Goal: Task Accomplishment & Management: Complete application form

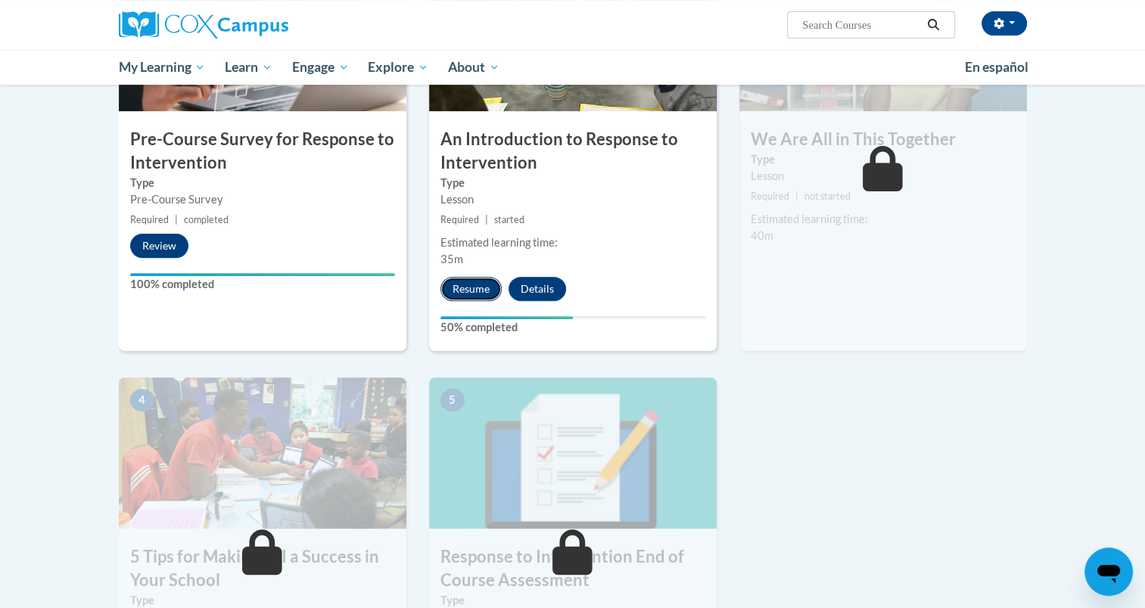
click at [467, 282] on button "Resume" at bounding box center [470, 289] width 61 height 24
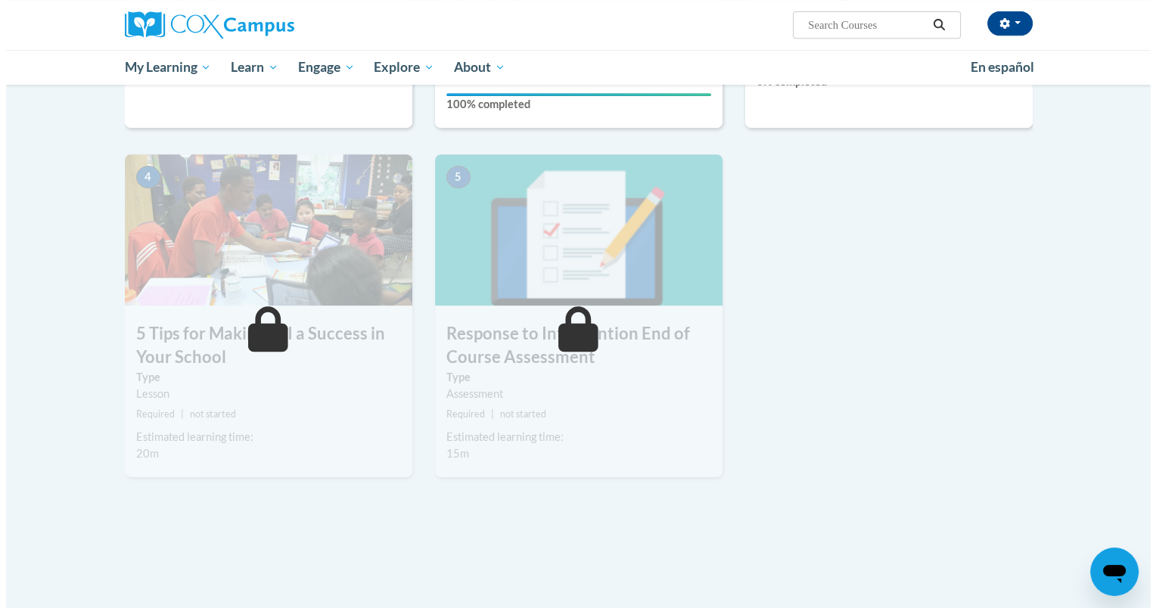
scroll to position [378, 0]
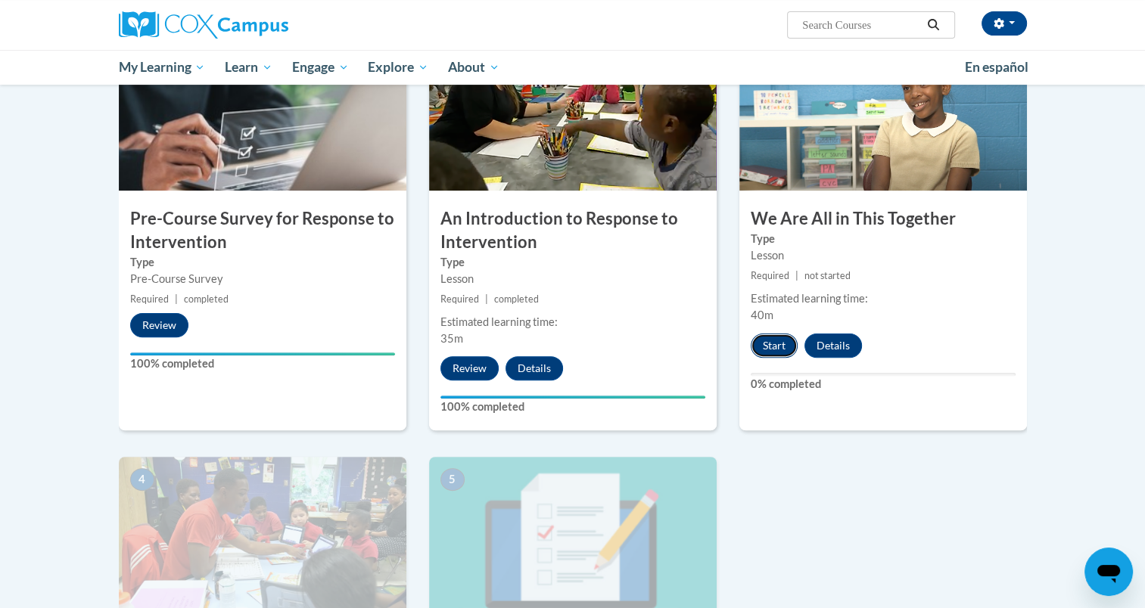
click at [774, 348] on button "Start" at bounding box center [773, 346] width 47 height 24
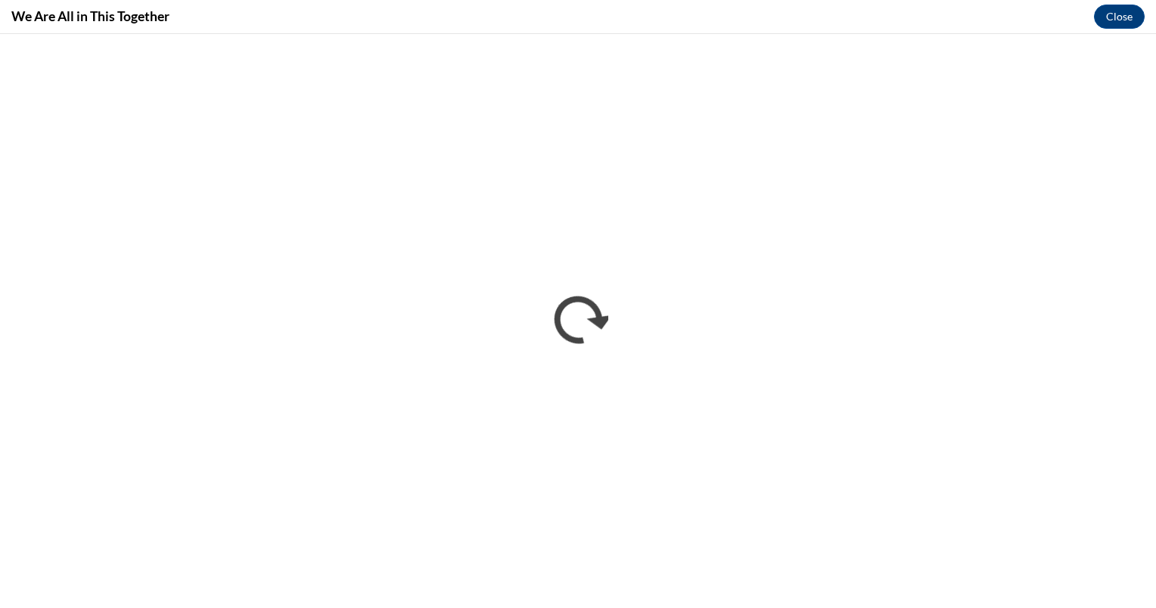
scroll to position [0, 0]
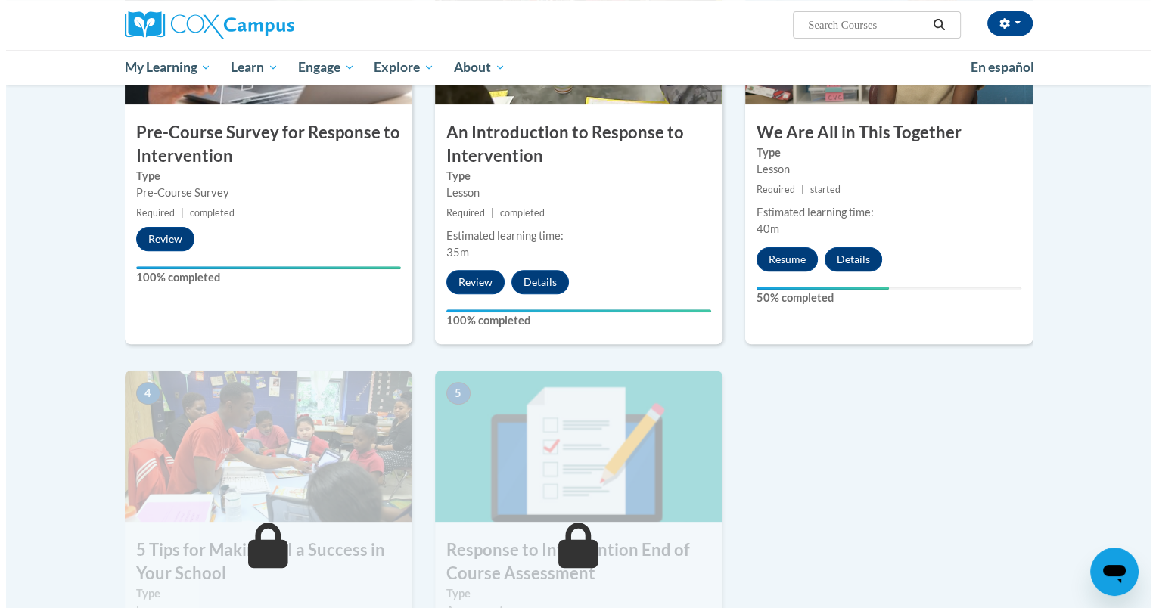
scroll to position [460, 0]
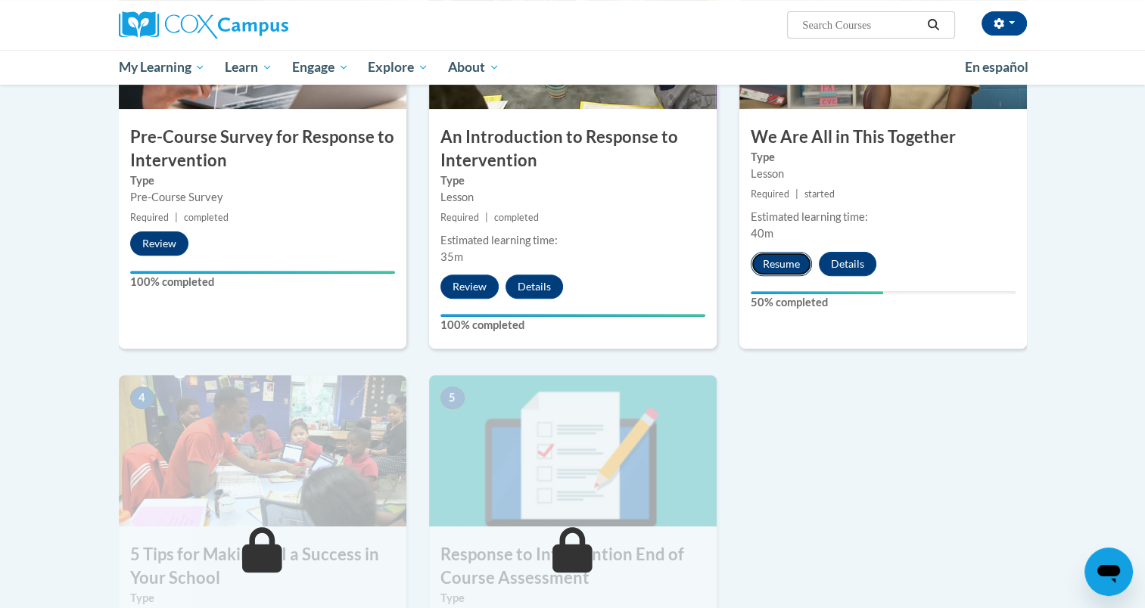
click at [780, 266] on button "Resume" at bounding box center [780, 264] width 61 height 24
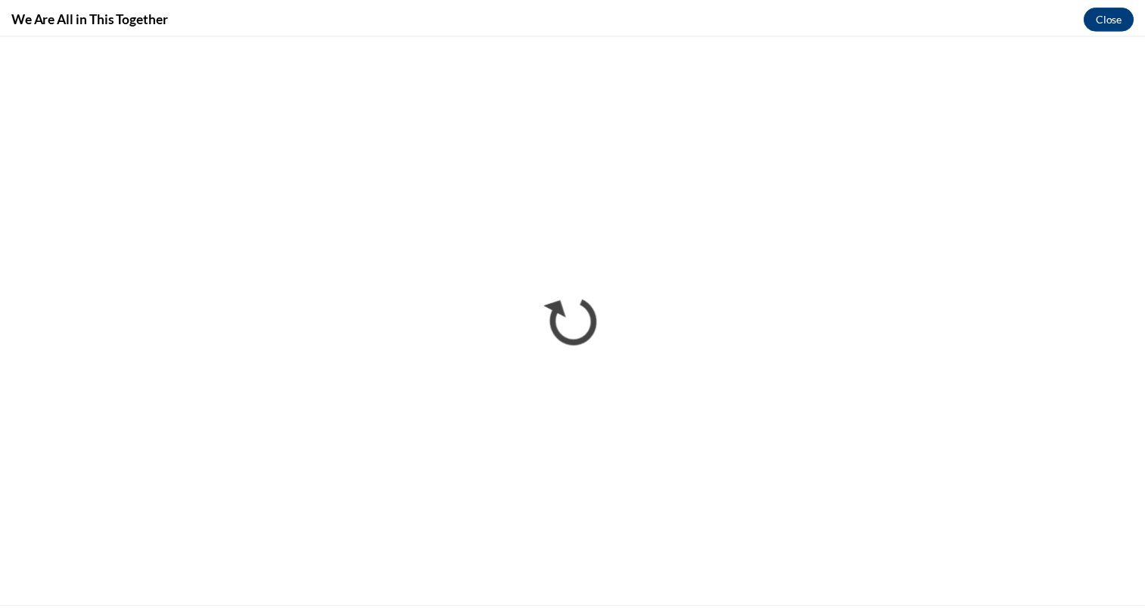
scroll to position [0, 0]
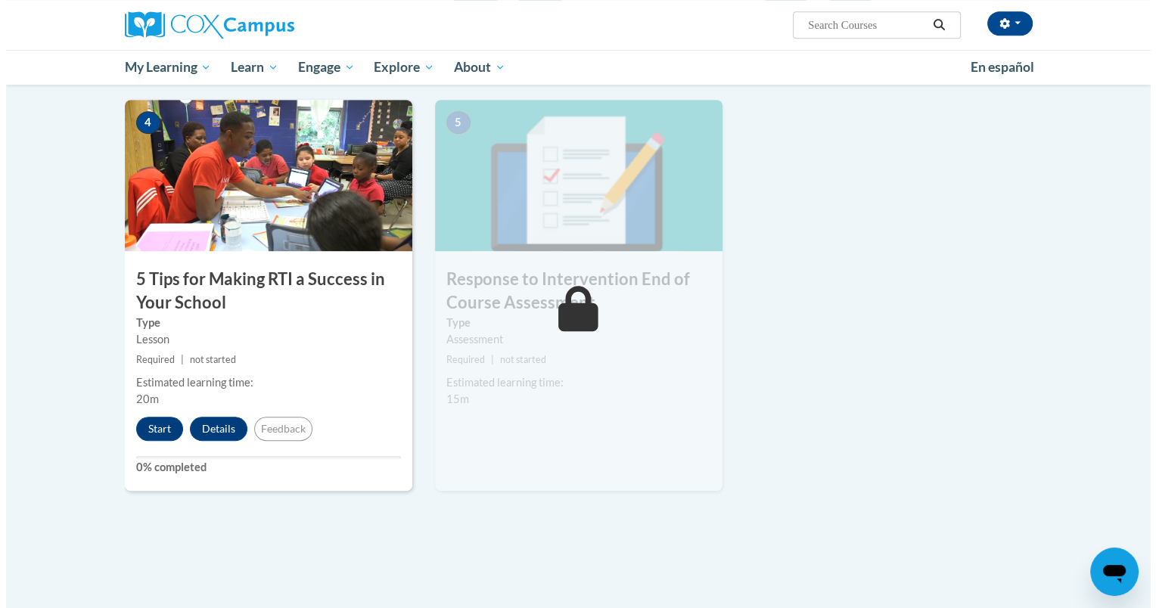
scroll to position [729, 0]
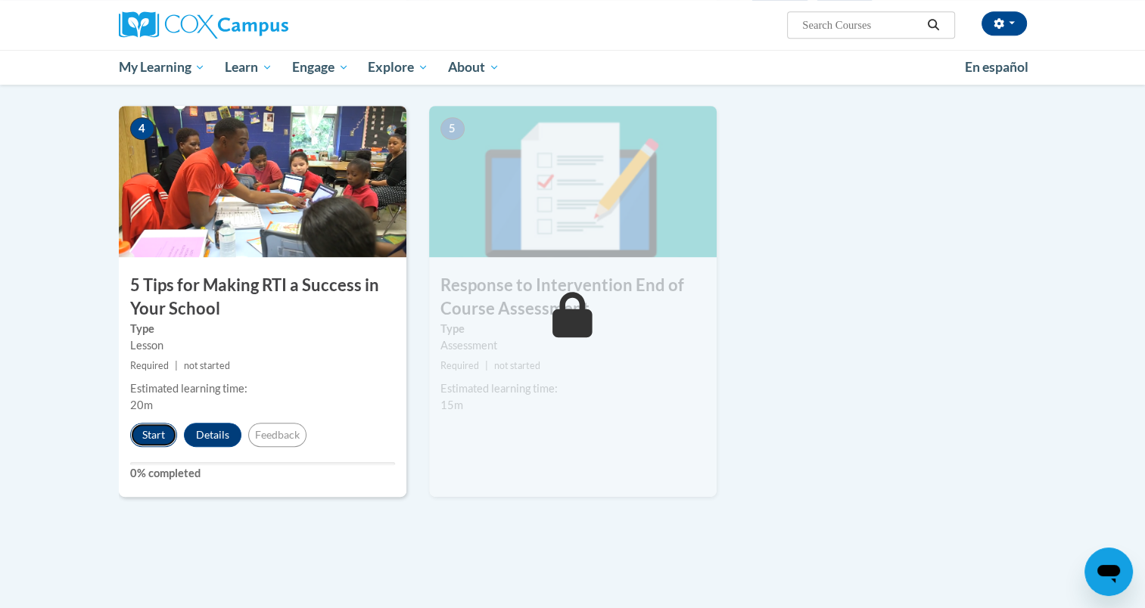
click at [148, 437] on button "Start" at bounding box center [153, 435] width 47 height 24
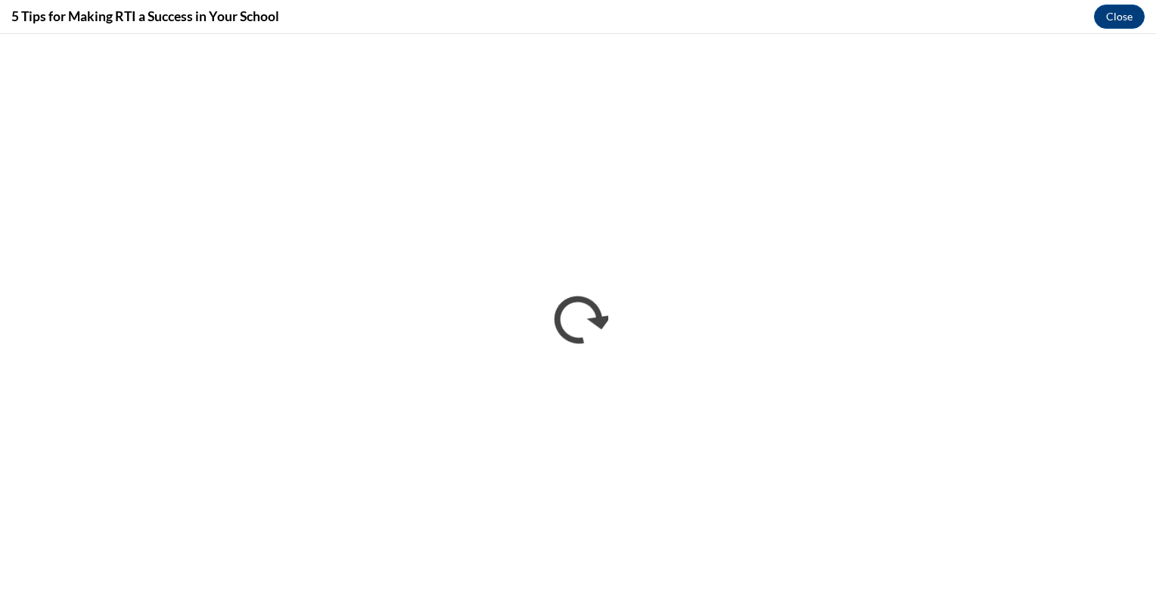
scroll to position [0, 0]
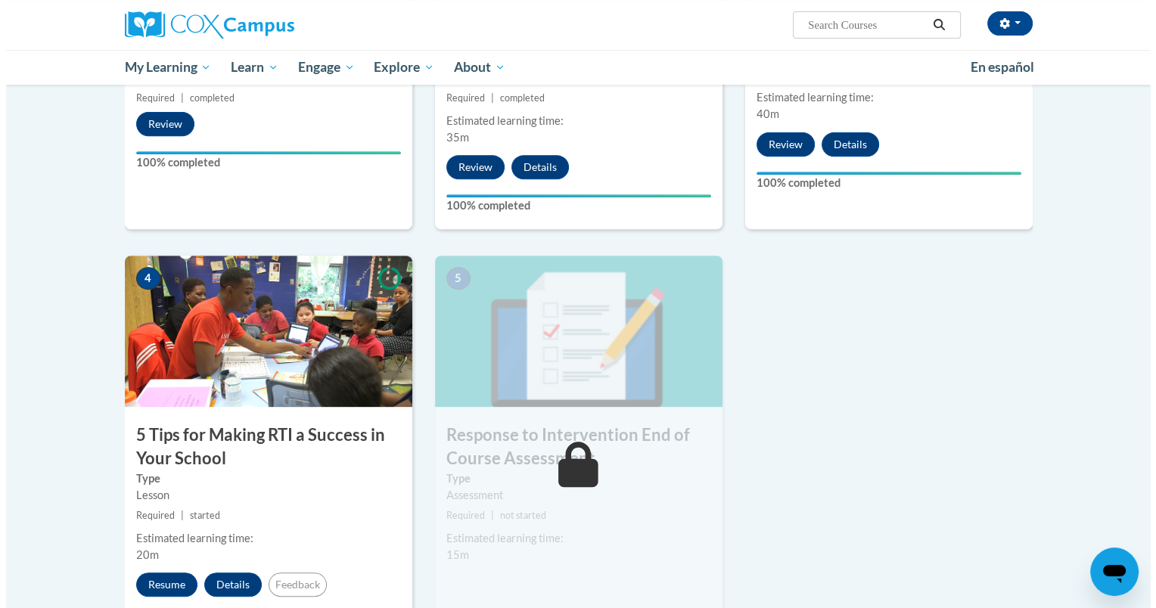
scroll to position [596, 0]
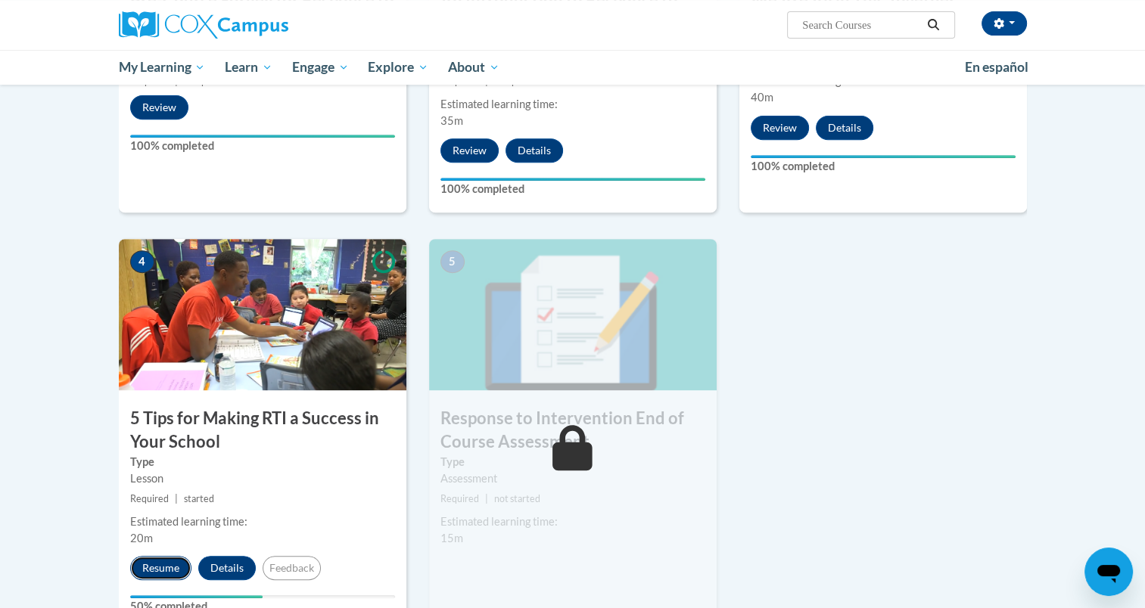
click at [156, 564] on button "Resume" at bounding box center [160, 568] width 61 height 24
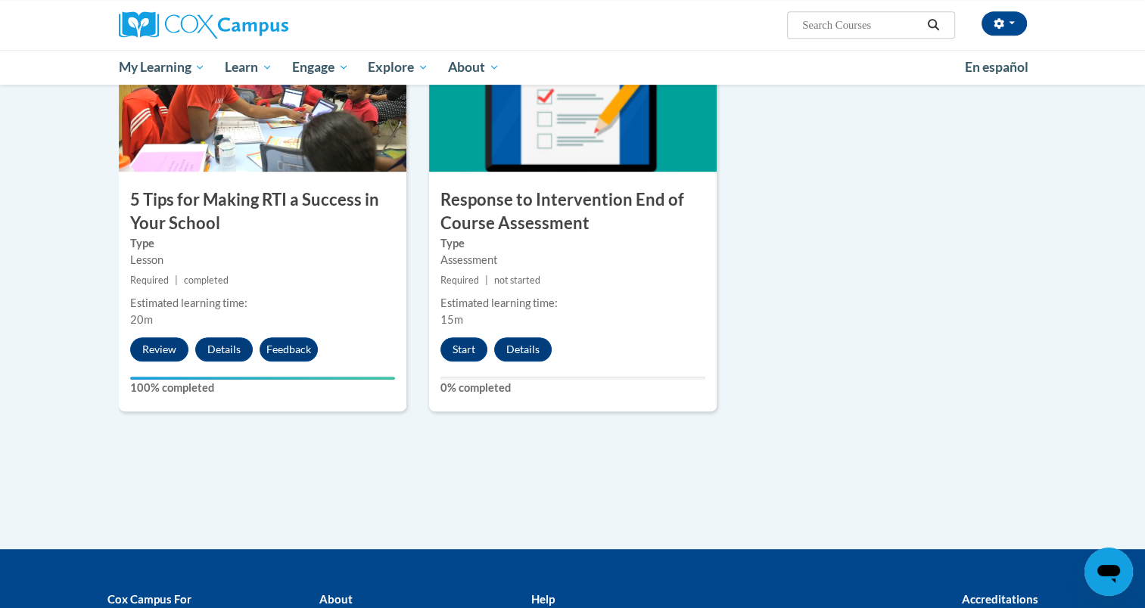
scroll to position [832, 0]
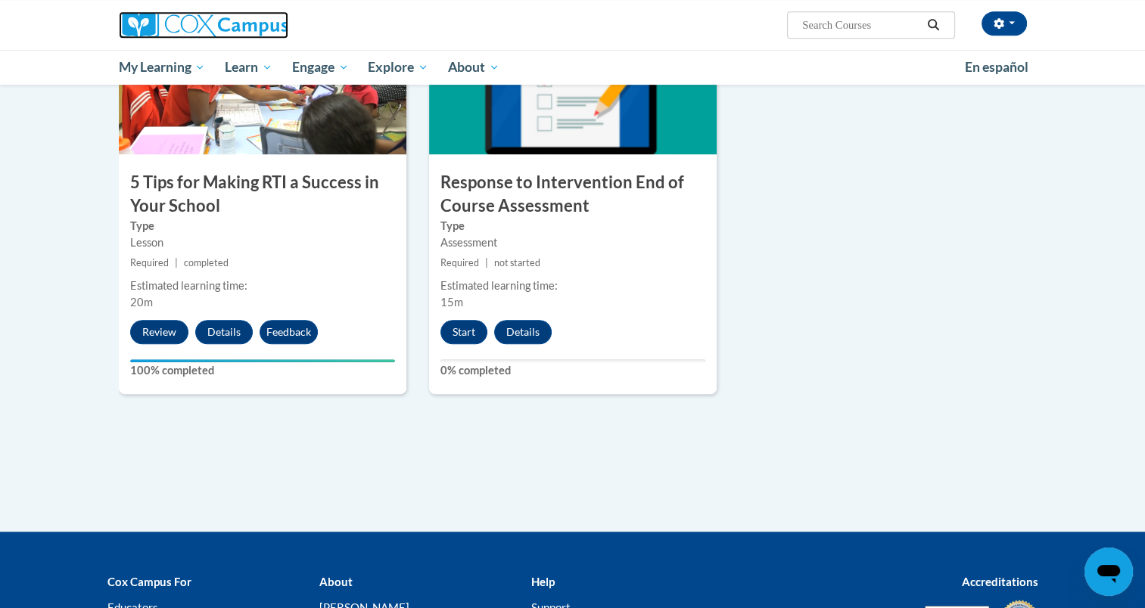
click at [370, 28] on link at bounding box center [262, 24] width 287 height 27
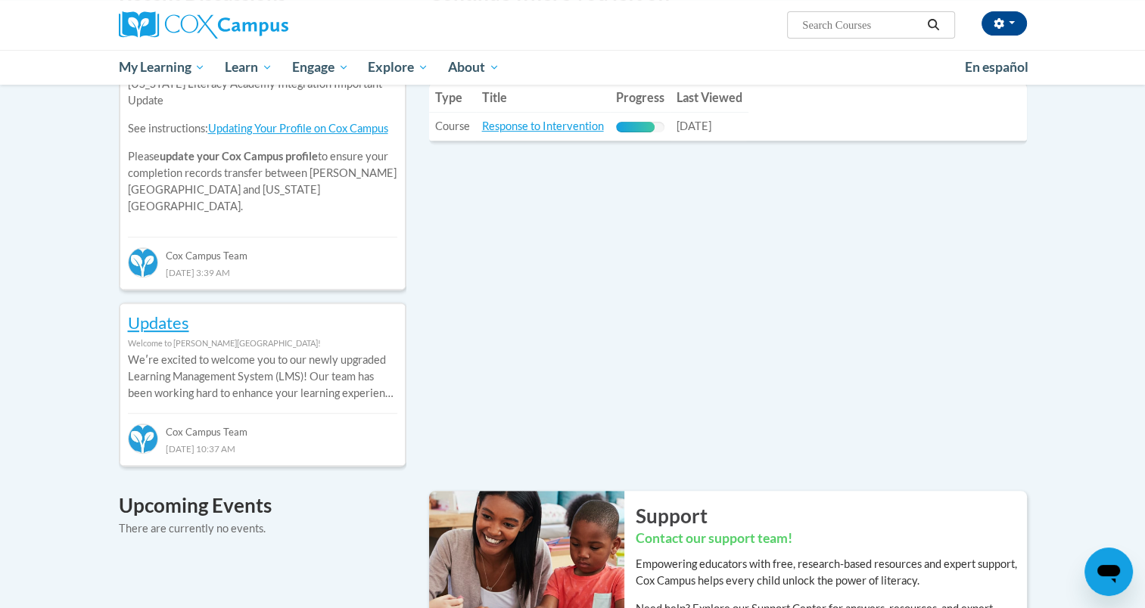
scroll to position [454, 0]
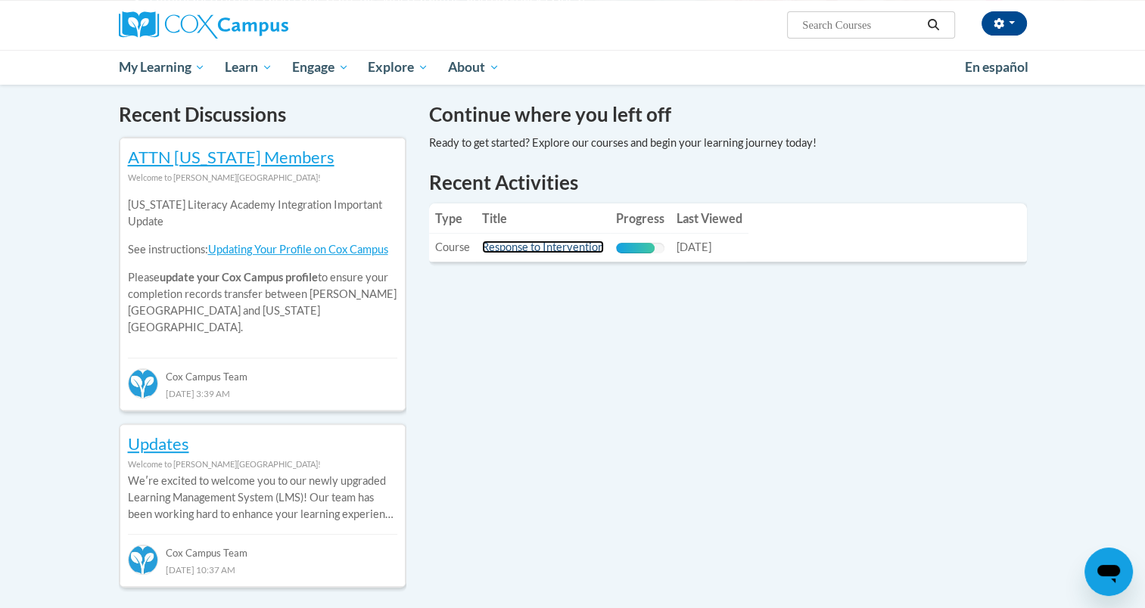
click at [560, 244] on link "Response to Intervention" at bounding box center [543, 247] width 122 height 13
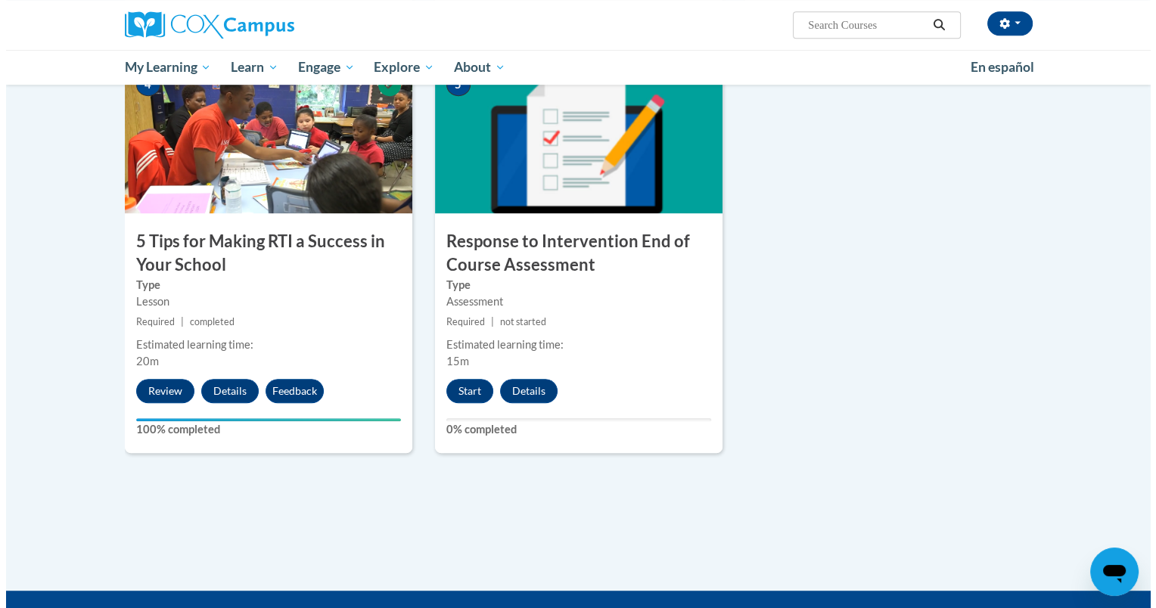
scroll to position [832, 0]
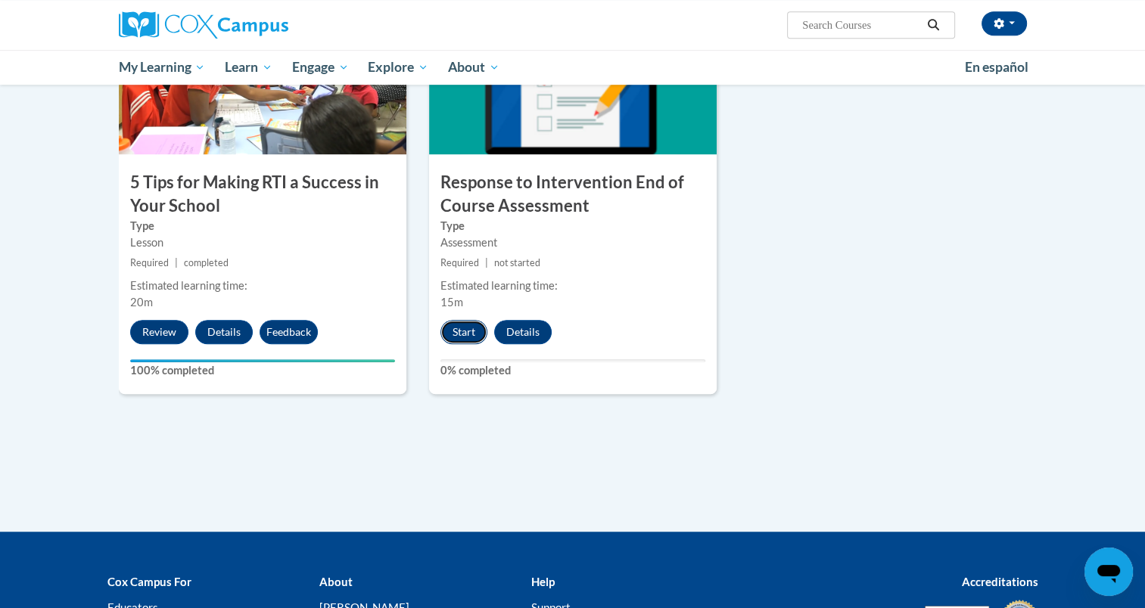
click at [465, 327] on button "Start" at bounding box center [463, 332] width 47 height 24
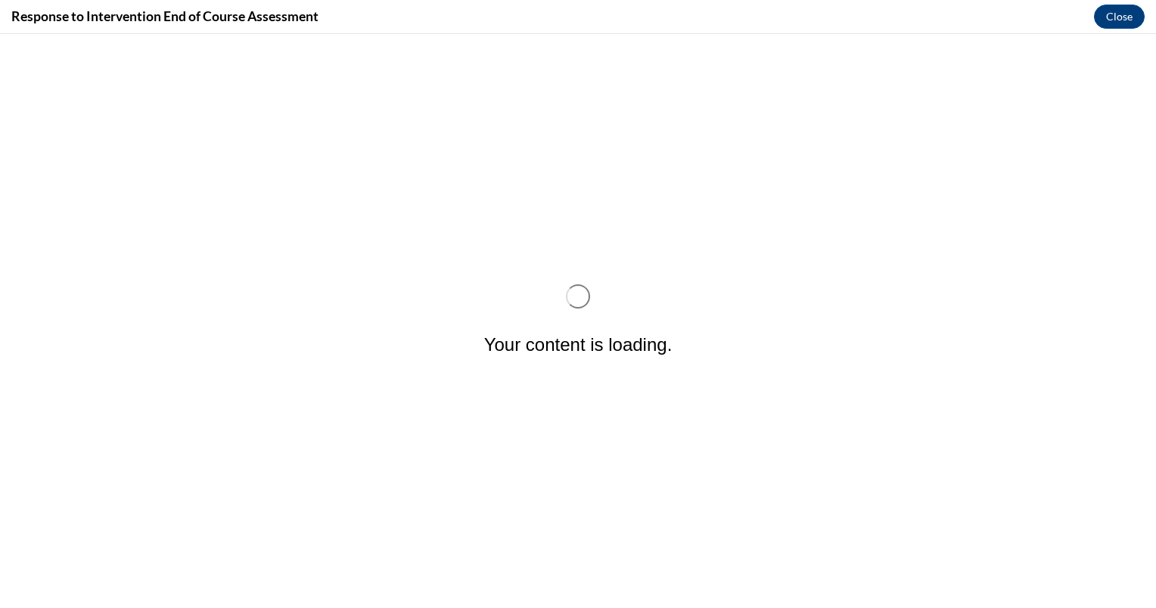
scroll to position [0, 0]
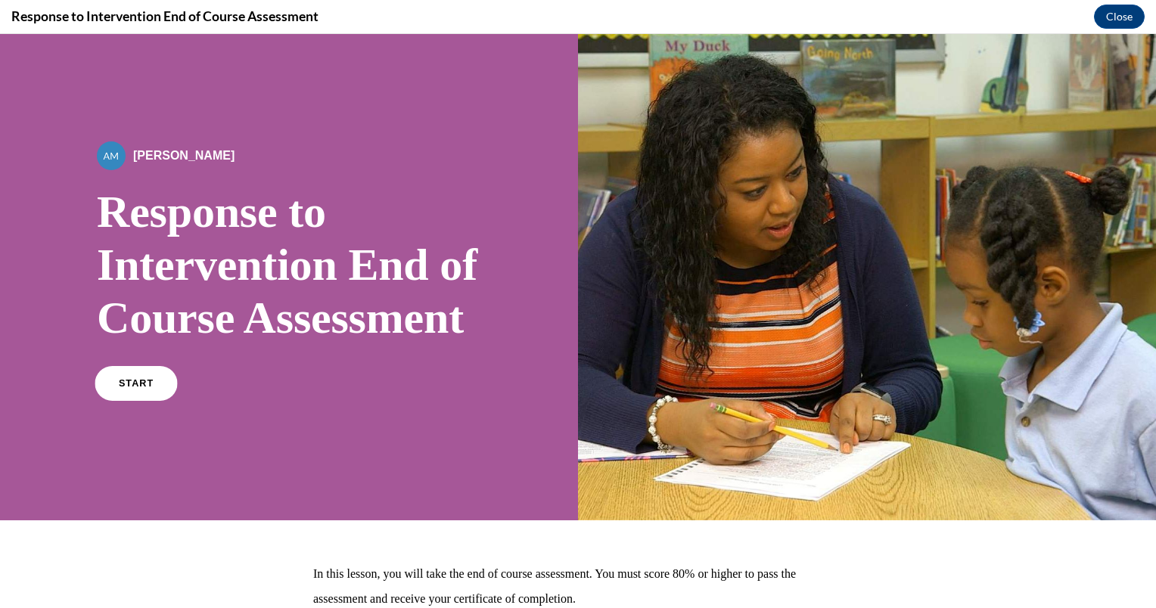
click at [144, 401] on link "START" at bounding box center [136, 383] width 82 height 35
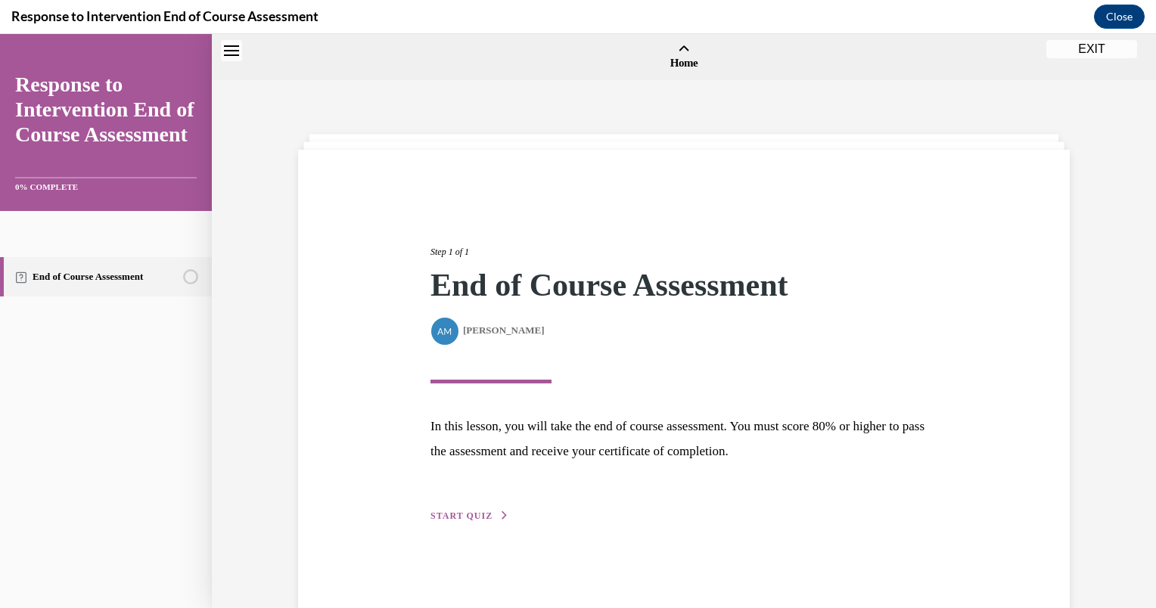
scroll to position [47, 0]
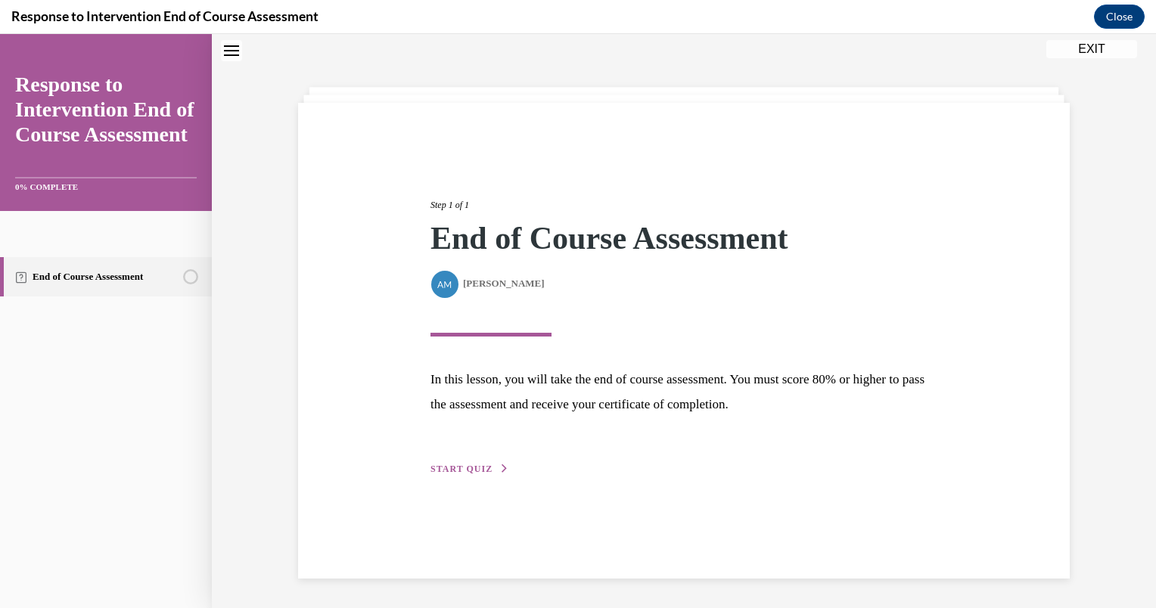
click at [479, 465] on span "START QUIZ" at bounding box center [461, 469] width 62 height 11
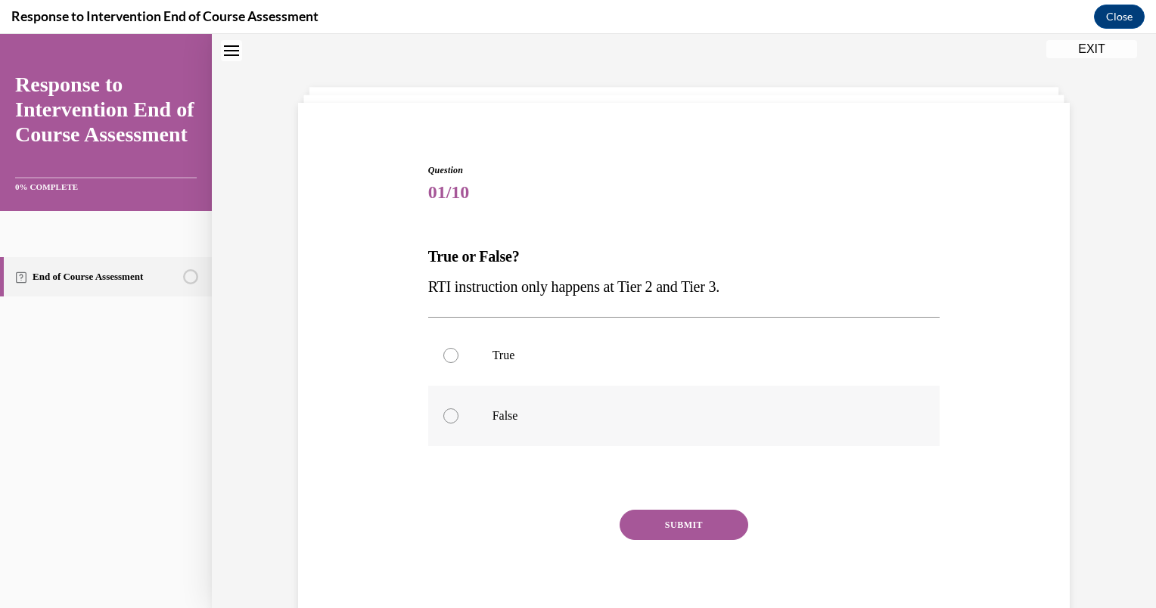
click at [502, 421] on p "False" at bounding box center [697, 416] width 410 height 15
click at [458, 421] on input "False" at bounding box center [450, 416] width 15 height 15
radio input "true"
click at [661, 529] on button "SUBMIT" at bounding box center [684, 525] width 129 height 30
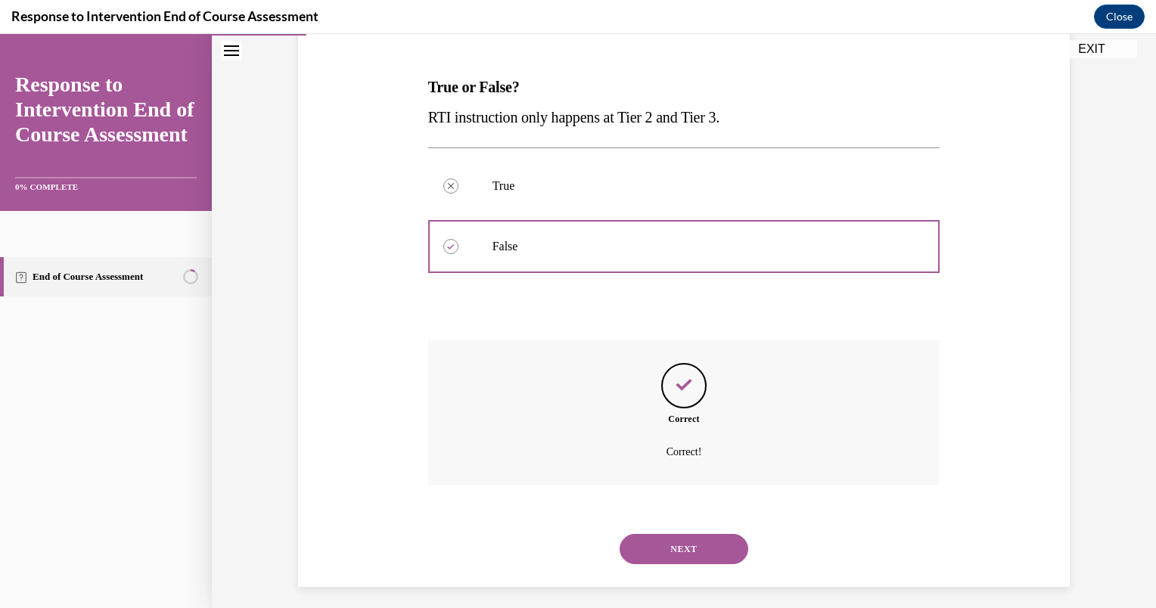
scroll to position [225, 0]
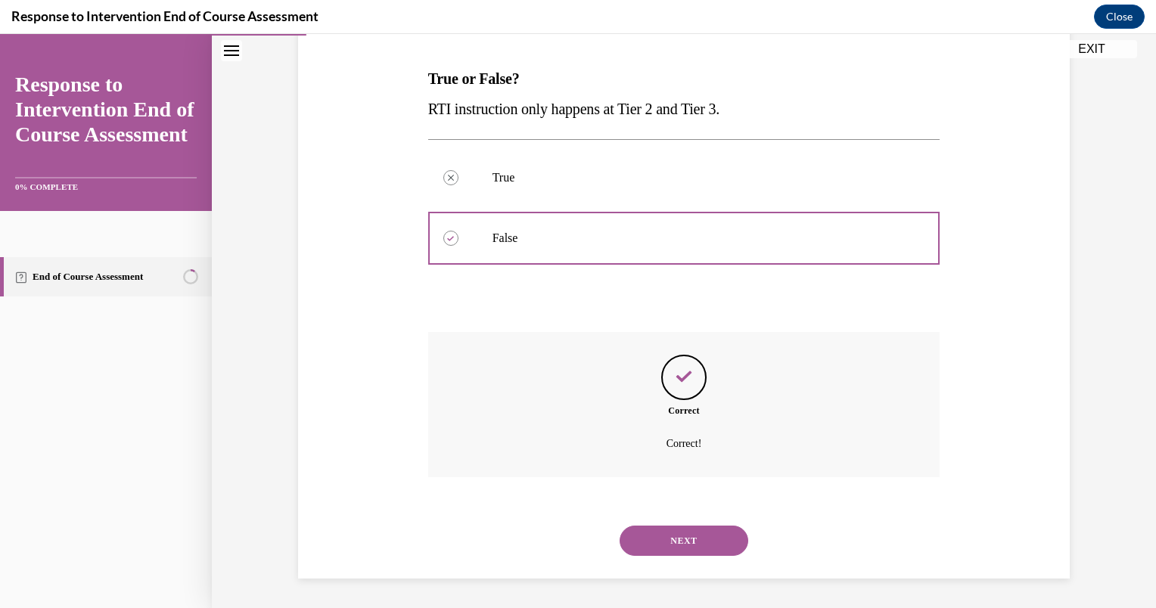
click at [685, 536] on button "NEXT" at bounding box center [684, 541] width 129 height 30
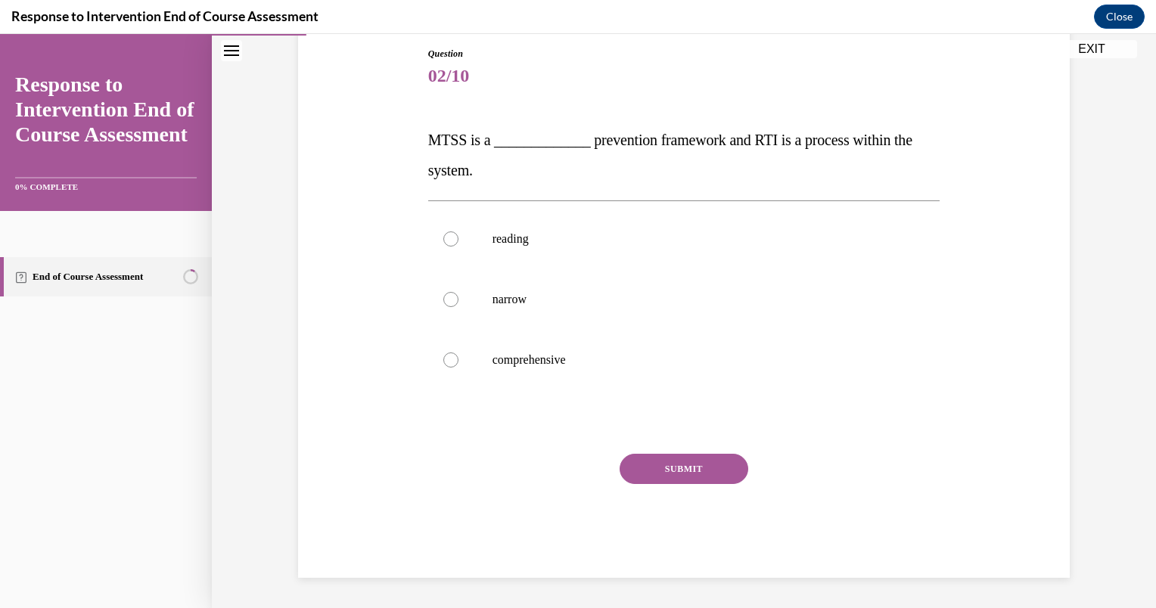
scroll to position [163, 0]
click at [630, 354] on p "comprehensive" at bounding box center [697, 360] width 410 height 15
click at [458, 354] on input "comprehensive" at bounding box center [450, 360] width 15 height 15
radio input "true"
click at [686, 471] on button "SUBMIT" at bounding box center [684, 469] width 129 height 30
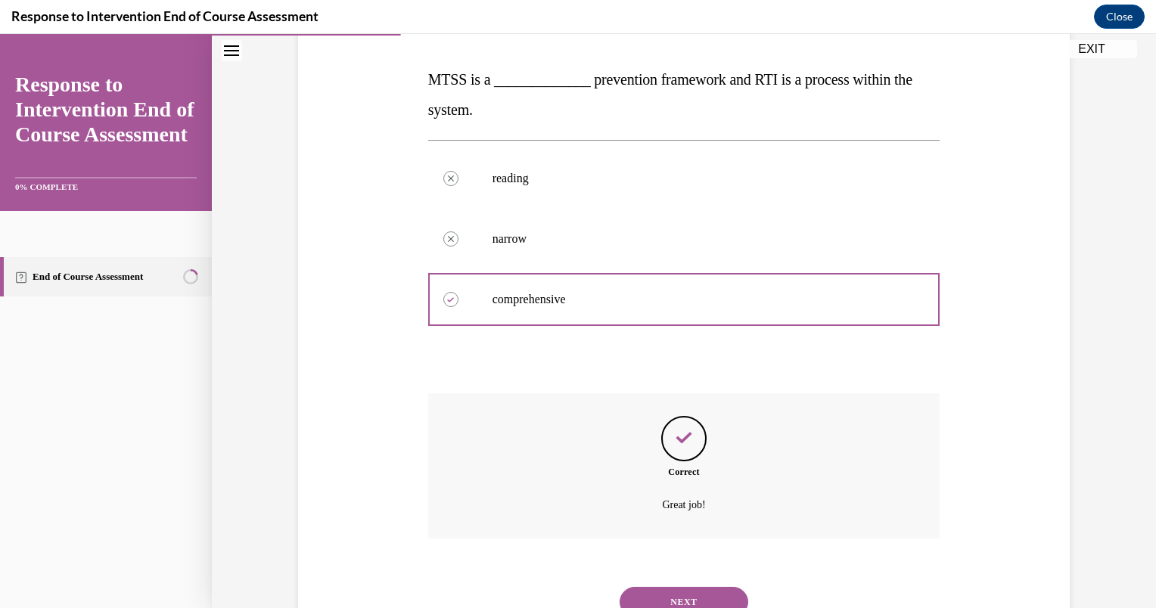
scroll to position [285, 0]
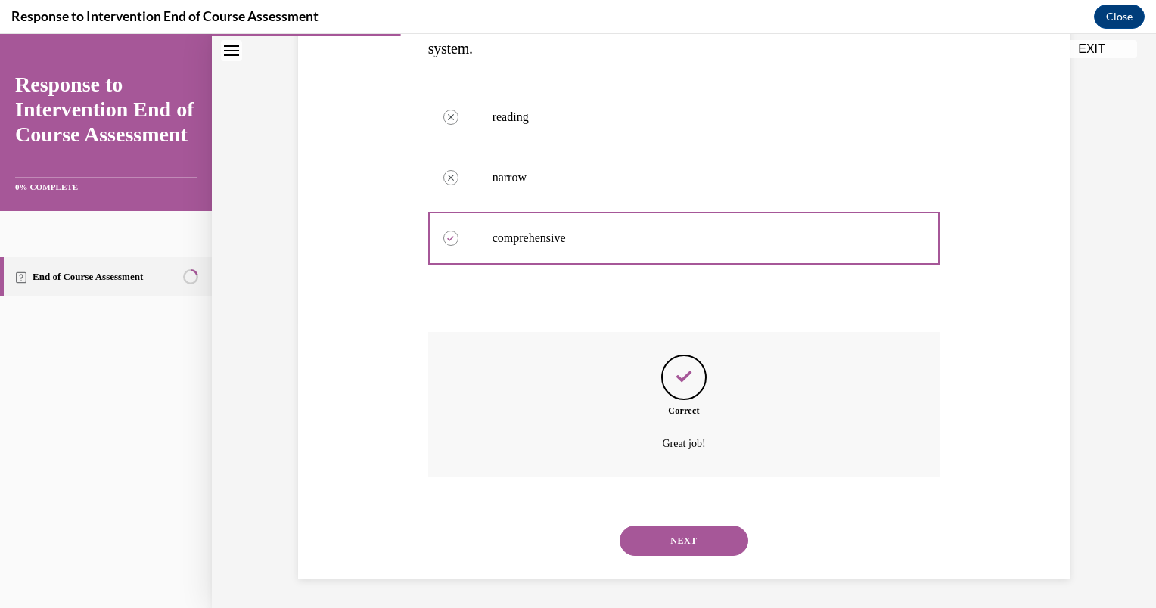
click at [690, 533] on button "NEXT" at bounding box center [684, 541] width 129 height 30
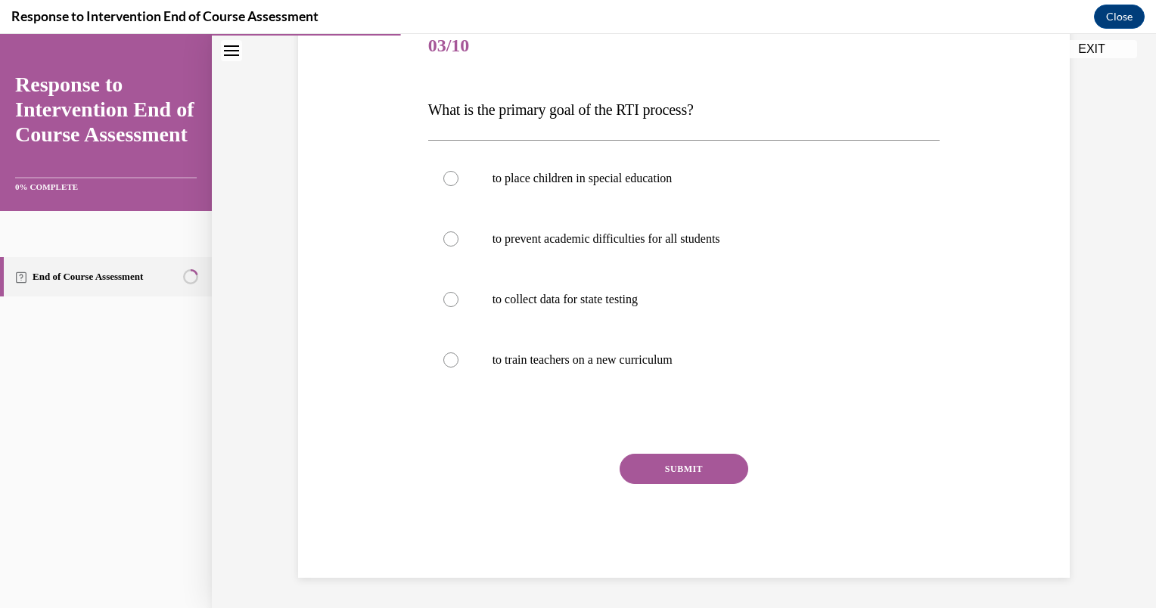
scroll to position [168, 0]
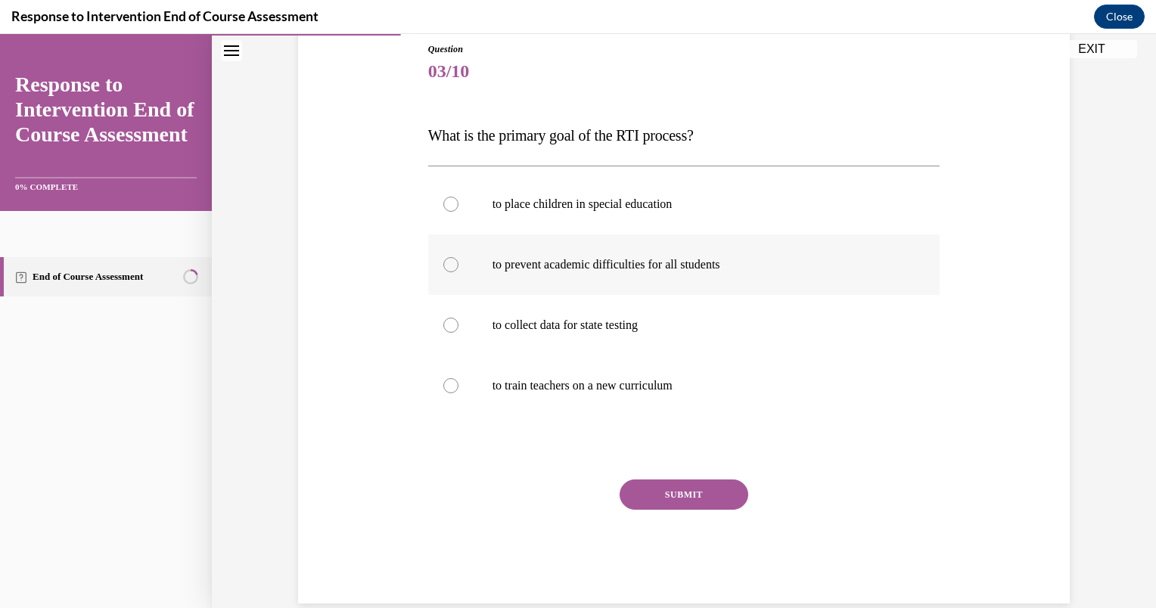
click at [719, 269] on p "to prevent academic difficulties for all students" at bounding box center [697, 264] width 410 height 15
click at [458, 269] on input "to prevent academic difficulties for all students" at bounding box center [450, 264] width 15 height 15
radio input "true"
click at [713, 493] on button "SUBMIT" at bounding box center [684, 495] width 129 height 30
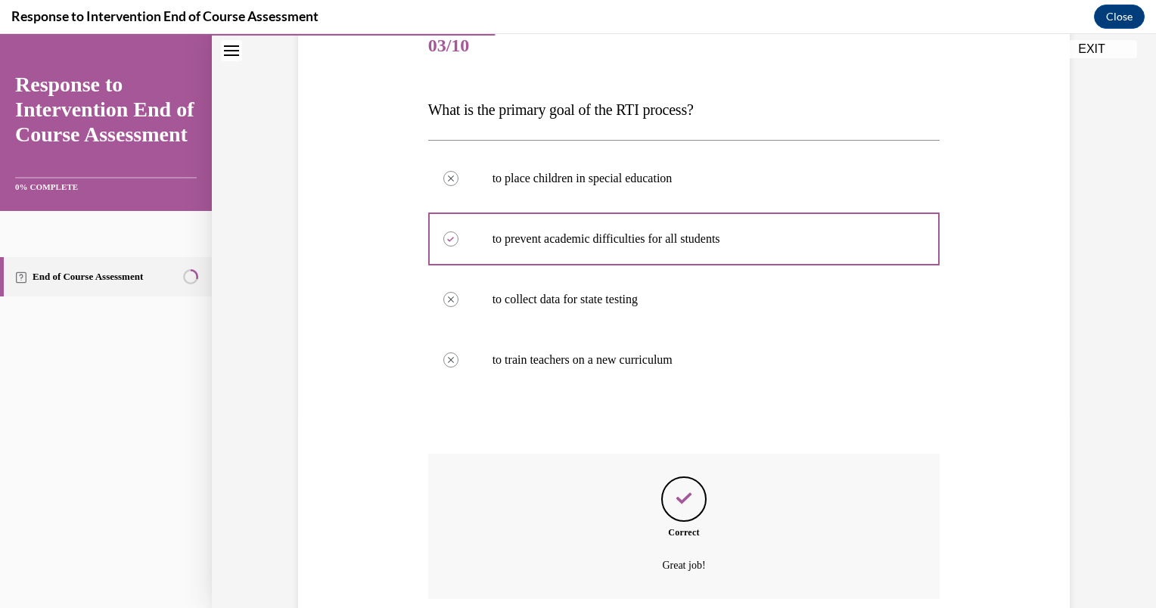
scroll to position [315, 0]
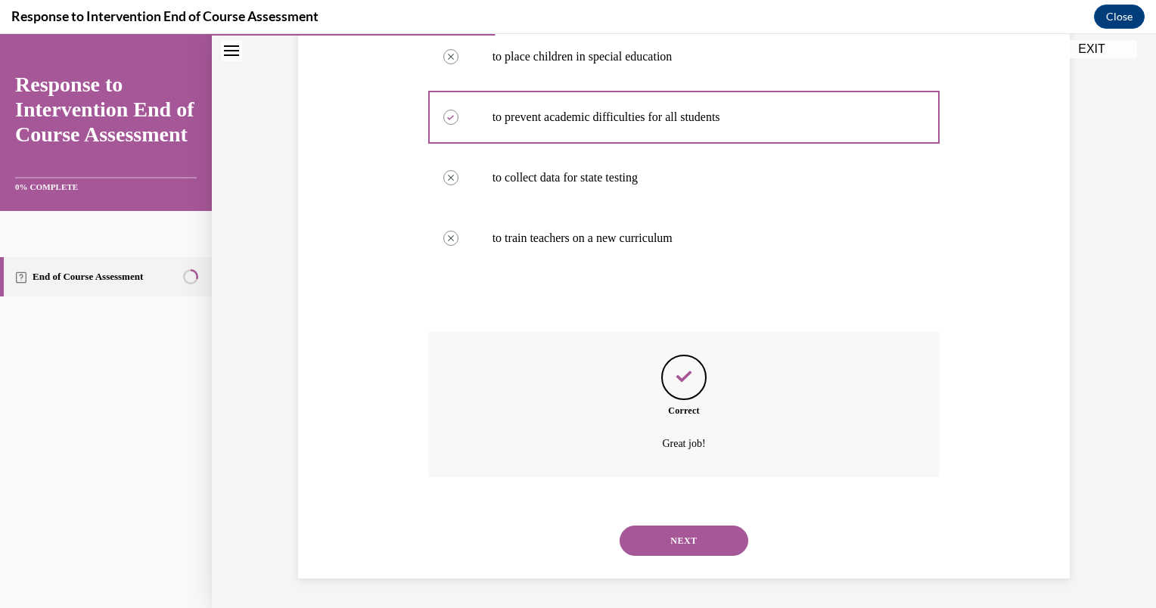
click at [710, 543] on button "NEXT" at bounding box center [684, 541] width 129 height 30
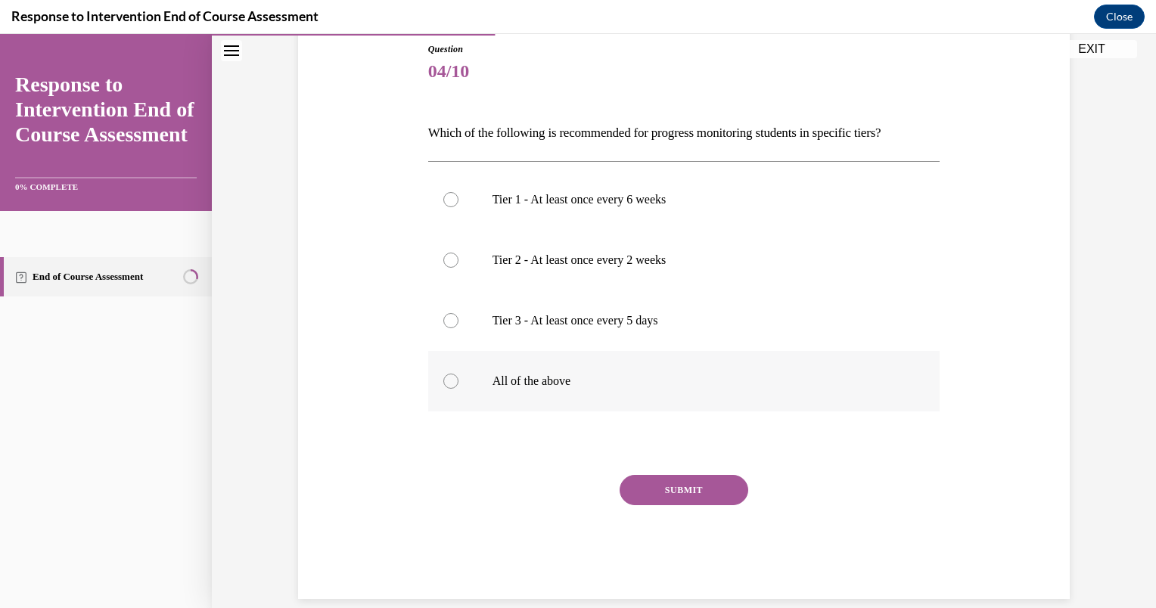
click at [686, 383] on p "All of the above" at bounding box center [697, 381] width 410 height 15
click at [458, 383] on input "All of the above" at bounding box center [450, 381] width 15 height 15
radio input "true"
click at [687, 485] on button "SUBMIT" at bounding box center [684, 490] width 129 height 30
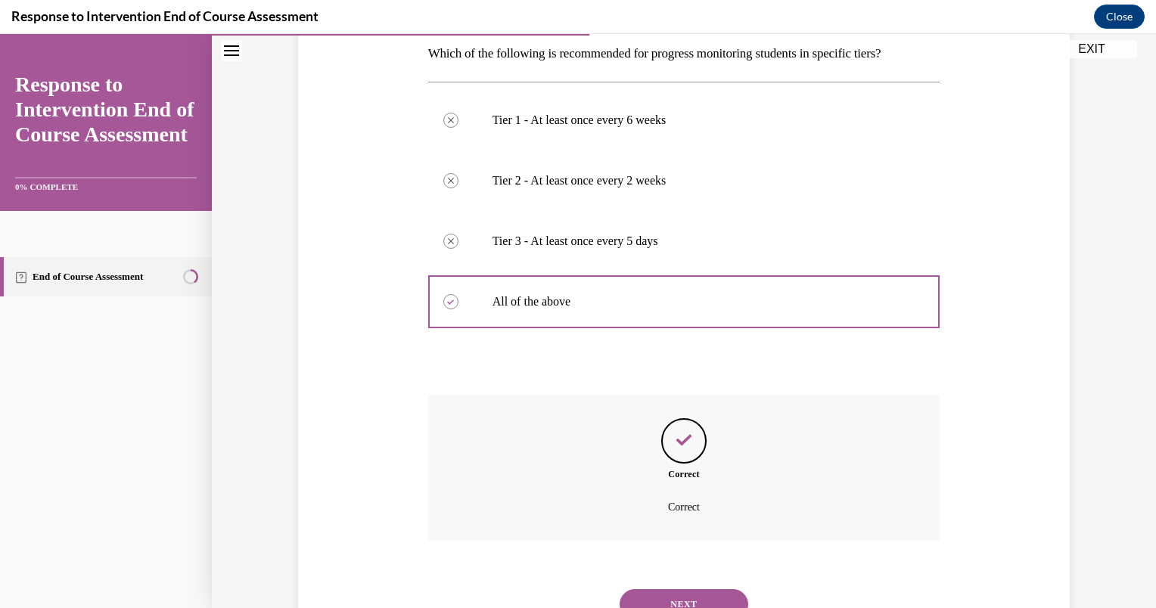
scroll to position [311, 0]
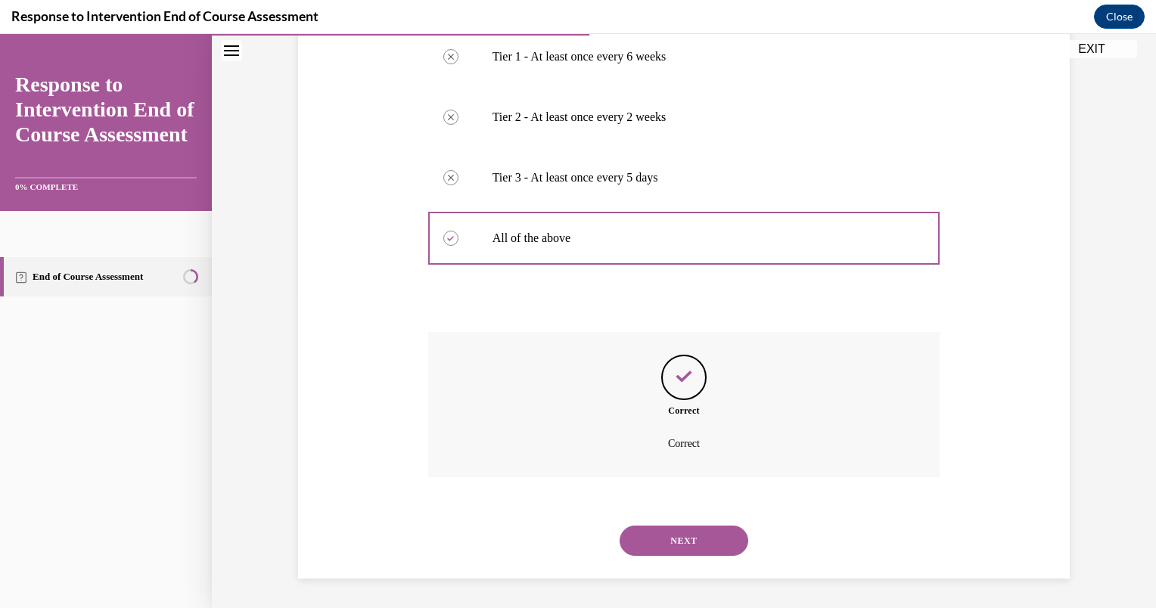
click at [698, 545] on button "NEXT" at bounding box center [684, 541] width 129 height 30
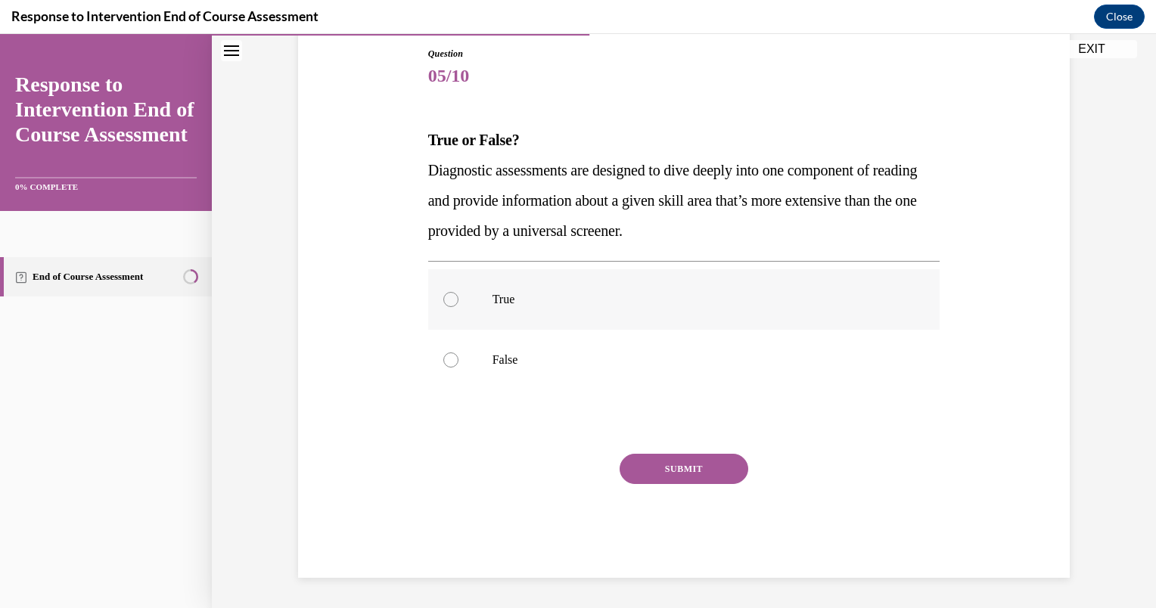
click at [491, 312] on label "True" at bounding box center [684, 299] width 512 height 61
click at [458, 307] on input "True" at bounding box center [450, 299] width 15 height 15
radio input "true"
click at [655, 472] on button "SUBMIT" at bounding box center [684, 469] width 129 height 30
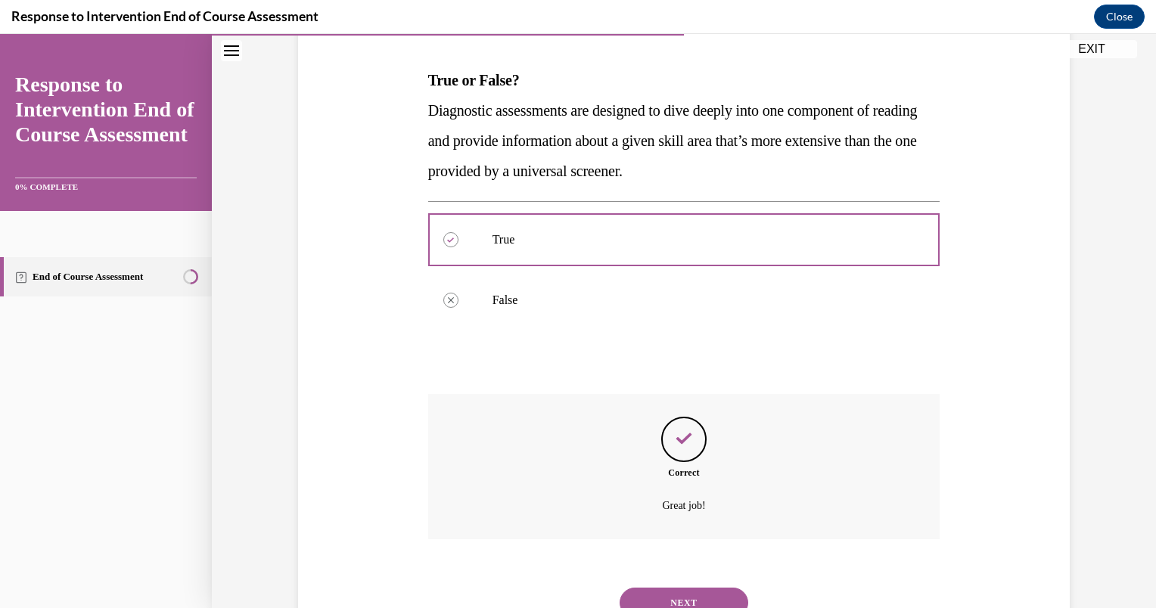
scroll to position [285, 0]
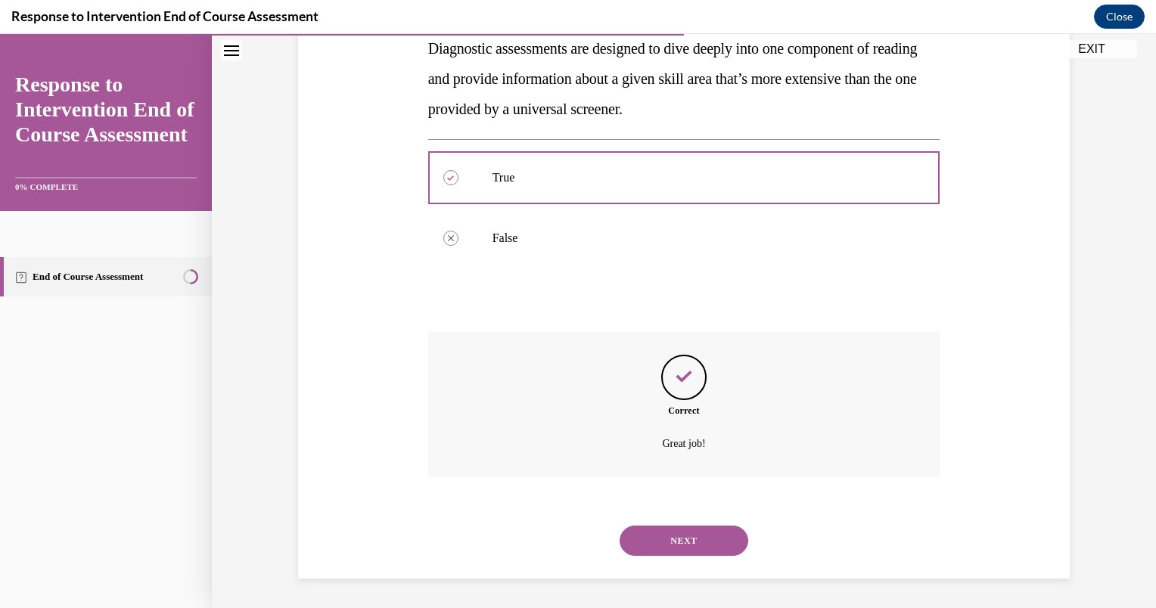
click at [713, 534] on button "NEXT" at bounding box center [684, 541] width 129 height 30
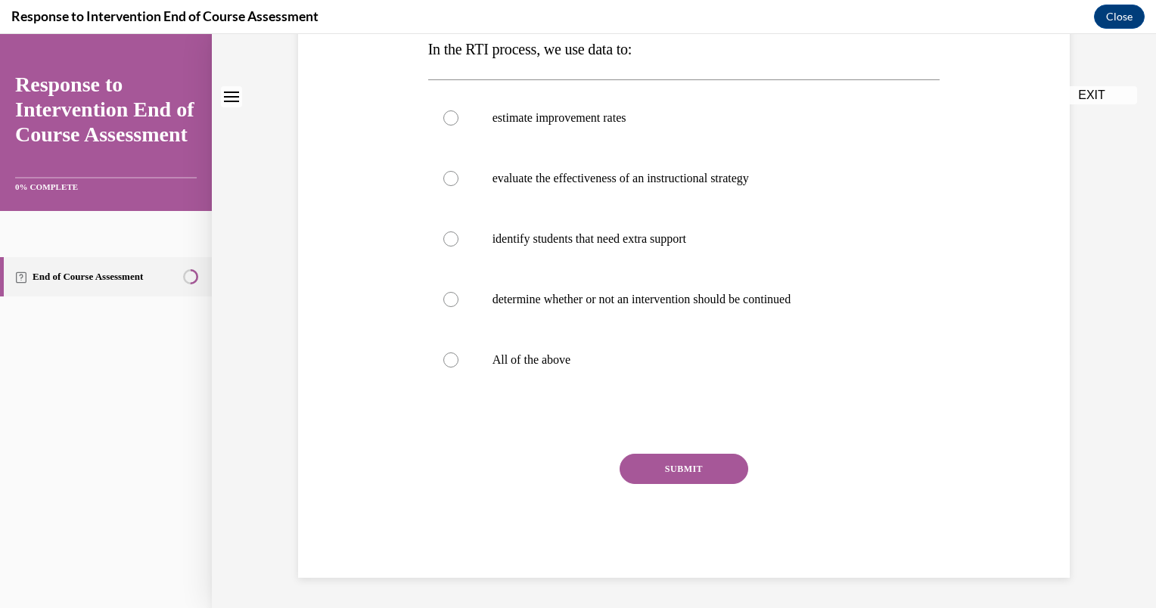
scroll to position [0, 0]
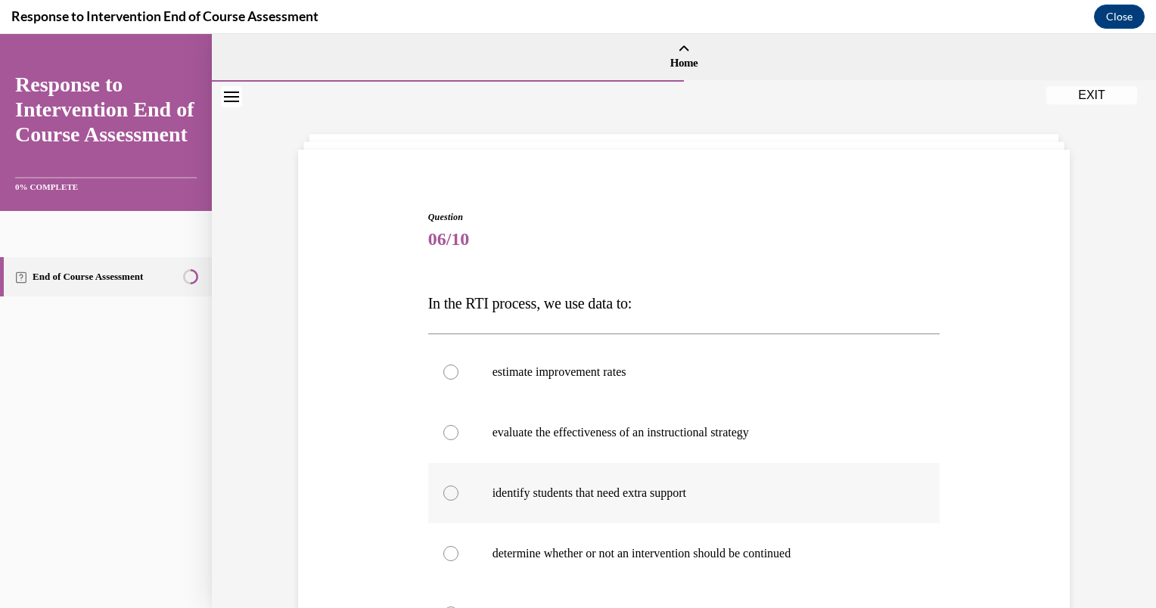
click at [766, 500] on p "identify students that need extra support" at bounding box center [697, 493] width 410 height 15
click at [458, 500] on input "identify students that need extra support" at bounding box center [450, 493] width 15 height 15
radio input "true"
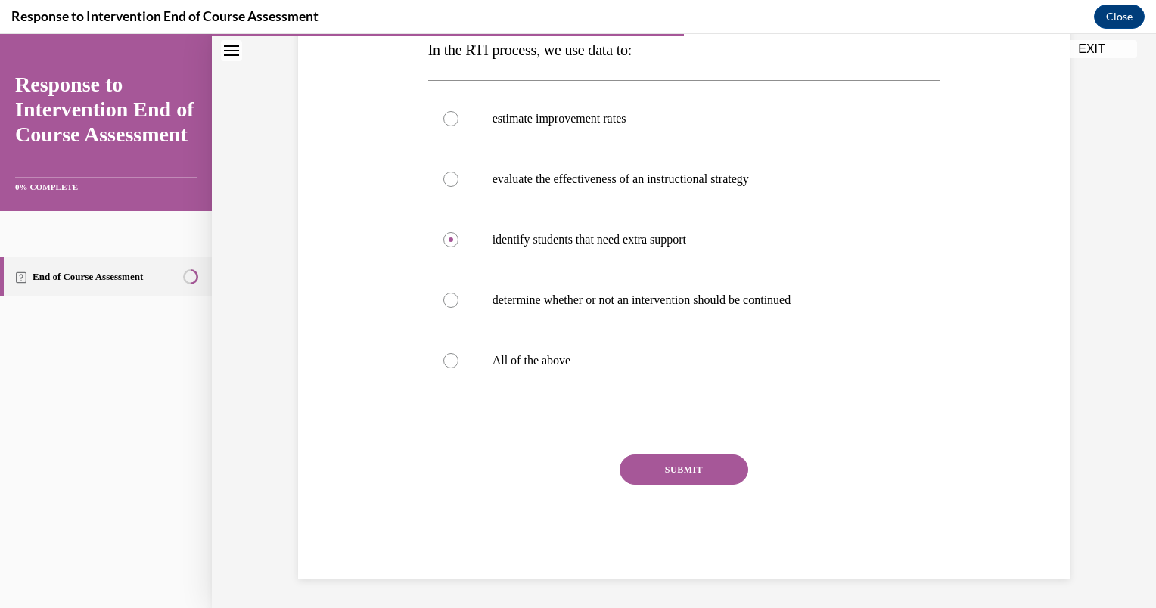
scroll to position [254, 0]
click at [682, 469] on button "SUBMIT" at bounding box center [684, 469] width 129 height 30
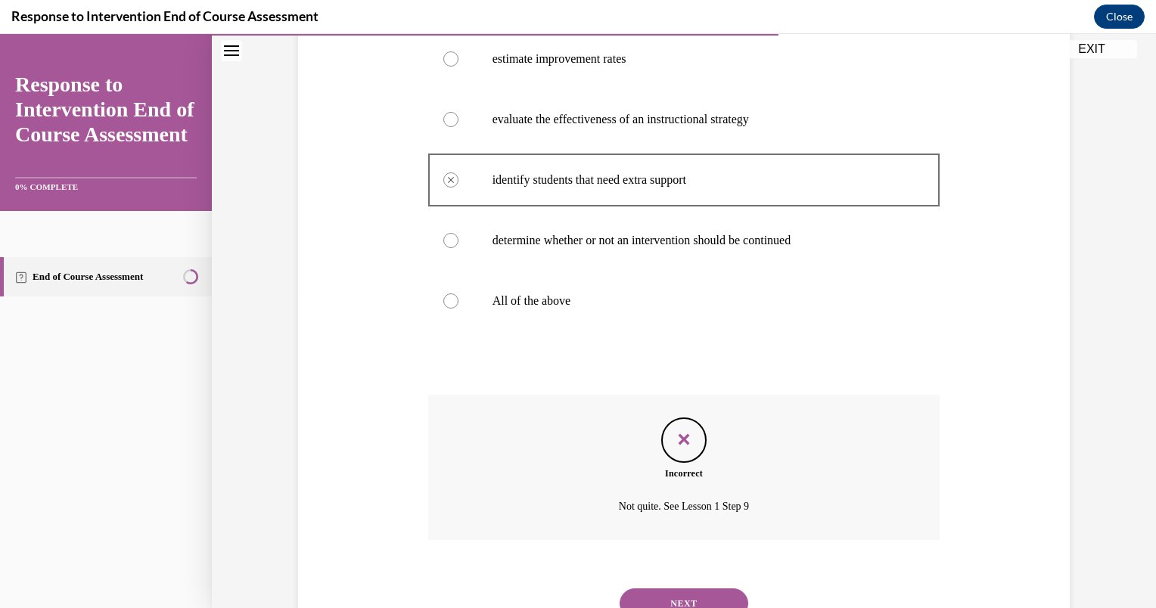
scroll to position [376, 0]
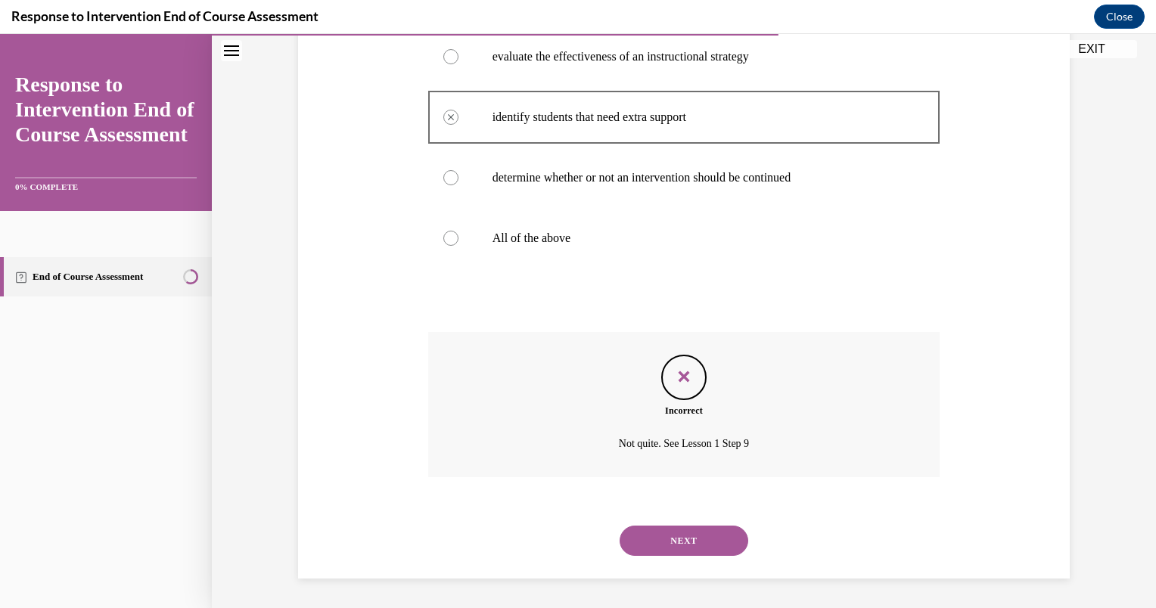
click at [705, 536] on button "NEXT" at bounding box center [684, 541] width 129 height 30
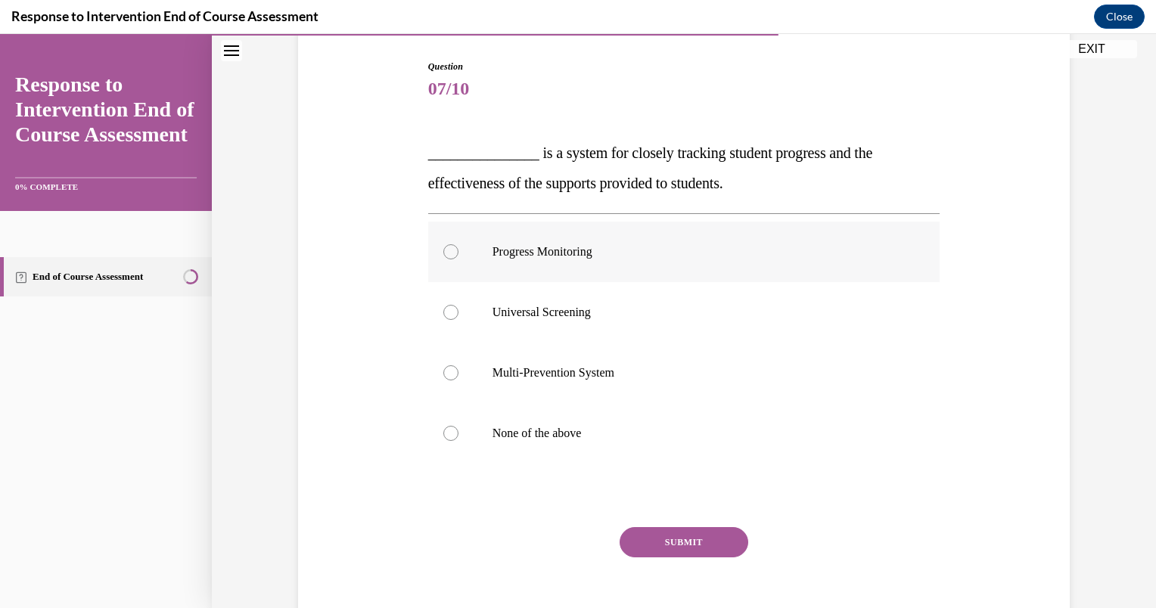
scroll to position [151, 0]
click at [660, 245] on p "Progress Monitoring" at bounding box center [697, 251] width 410 height 15
click at [458, 245] on input "Progress Monitoring" at bounding box center [450, 251] width 15 height 15
radio input "true"
click at [685, 539] on button "SUBMIT" at bounding box center [684, 542] width 129 height 30
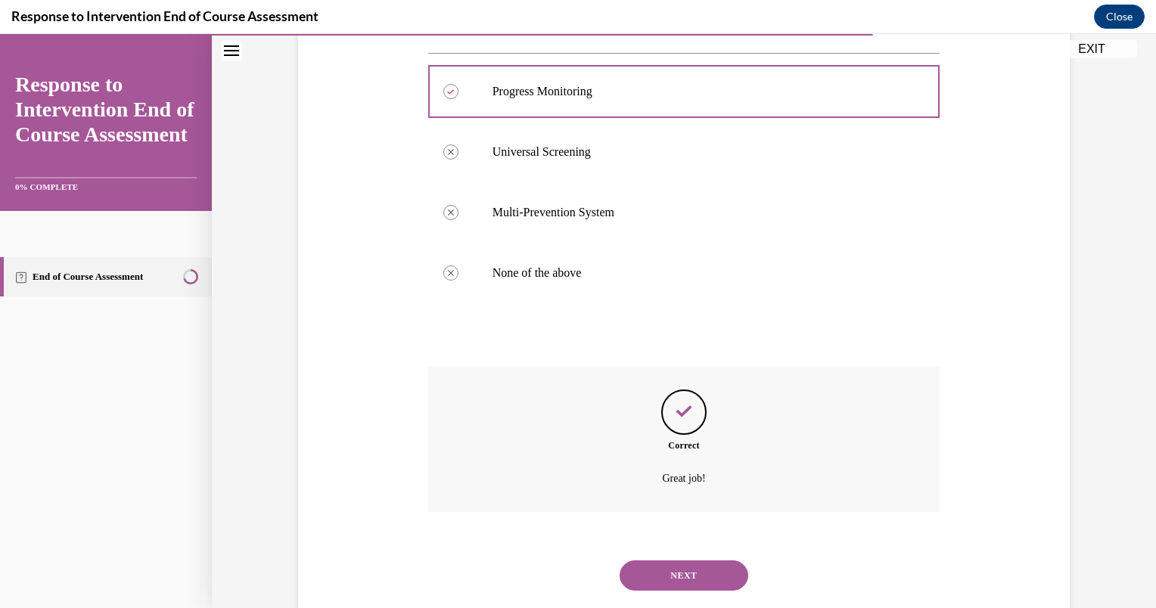
scroll to position [346, 0]
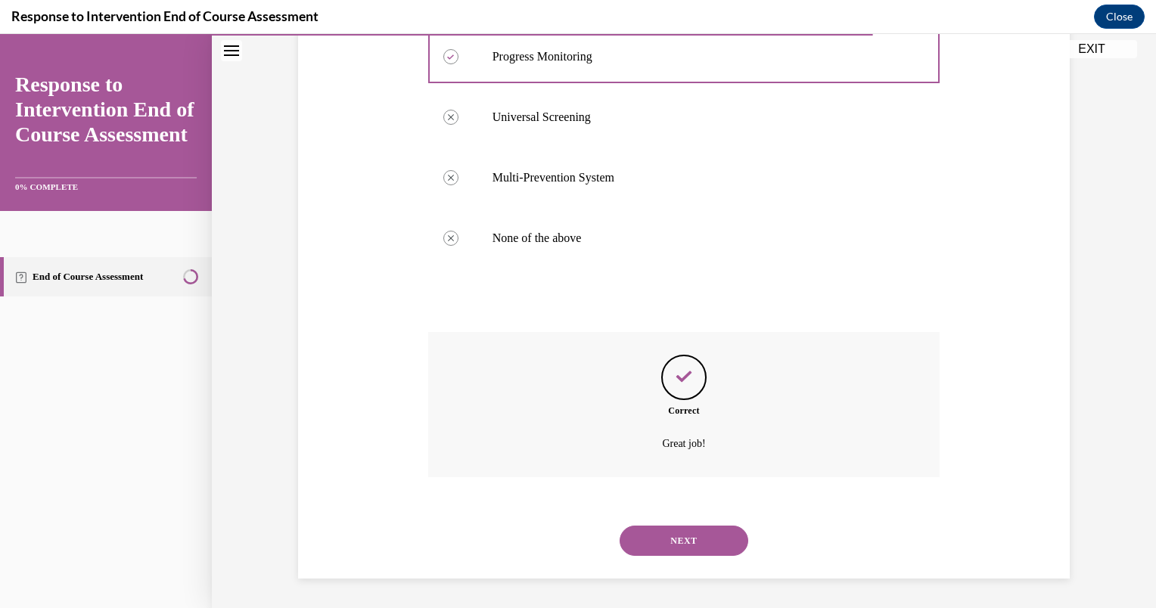
click at [699, 537] on button "NEXT" at bounding box center [684, 541] width 129 height 30
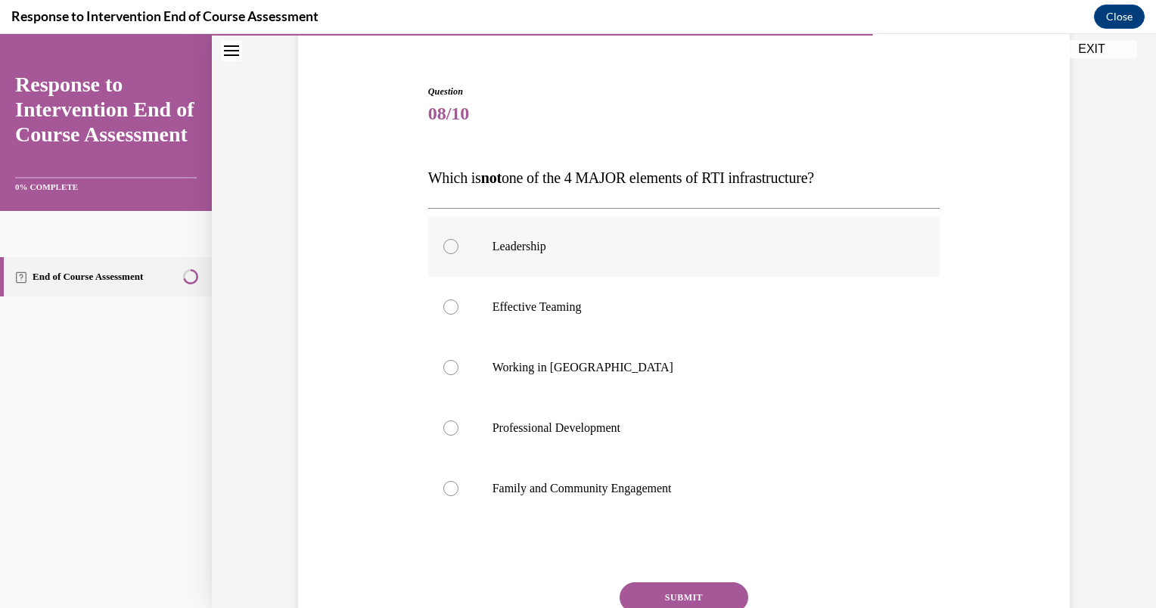
scroll to position [151, 0]
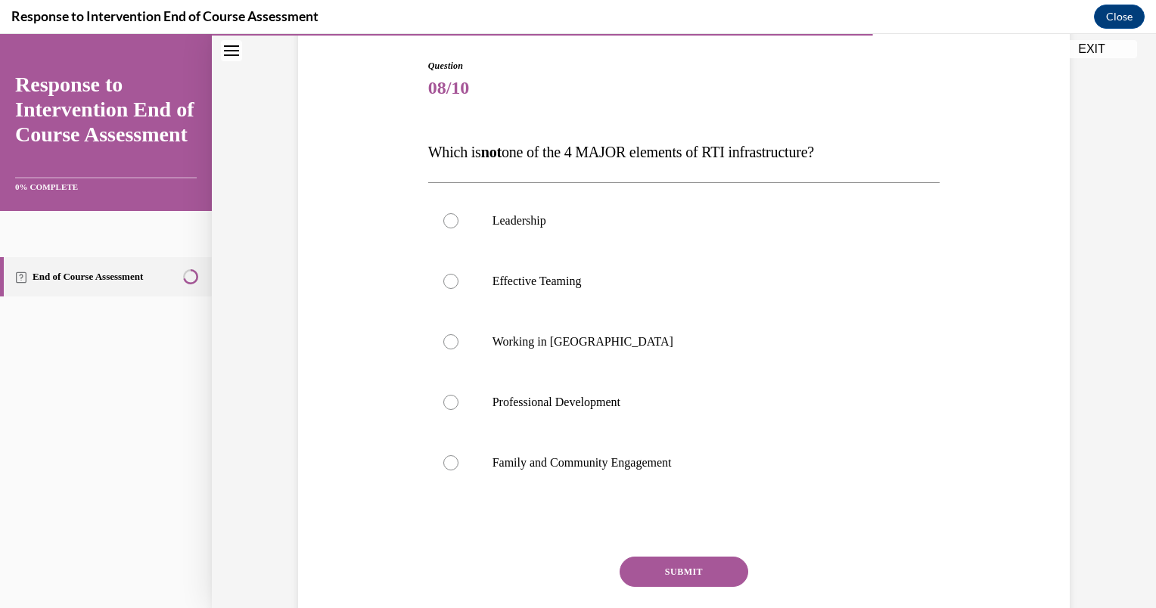
drag, startPoint x: 860, startPoint y: 147, endPoint x: 369, endPoint y: 149, distance: 491.0
click at [369, 149] on div "Question 08/10 Which is not one of the 4 MAJOR elements of RTI infrastructure? …" at bounding box center [683, 347] width 779 height 667
copy span "Which is not one of the 4 MAJOR elements of RTI infrastructure?"
click at [625, 333] on label "Working in [GEOGRAPHIC_DATA]" at bounding box center [684, 342] width 512 height 61
click at [458, 334] on input "Working in [GEOGRAPHIC_DATA]" at bounding box center [450, 341] width 15 height 15
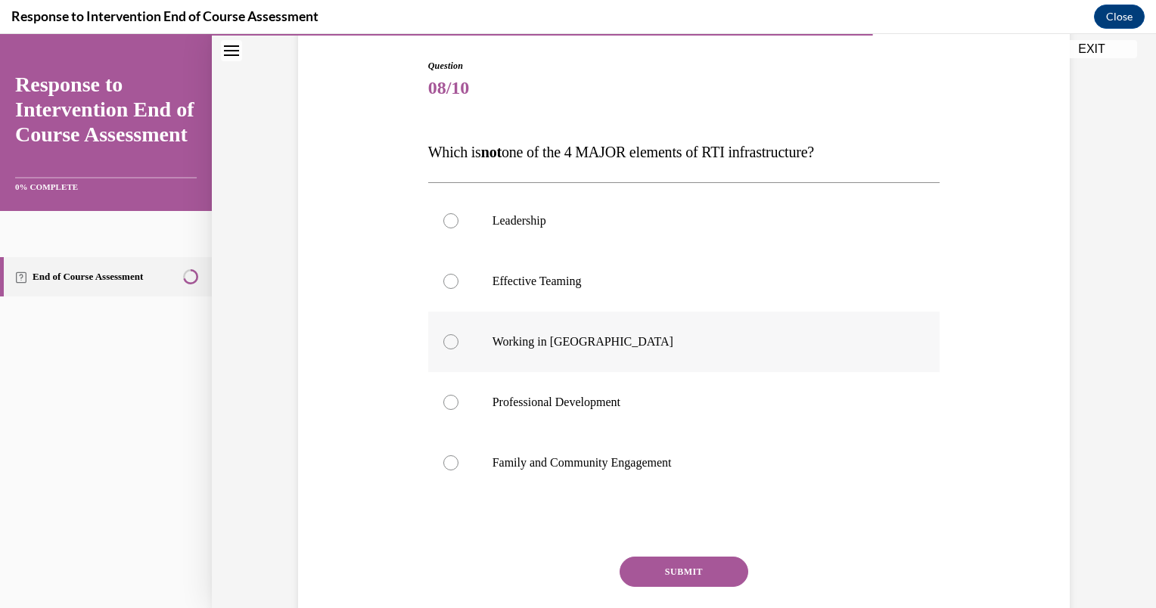
radio input "true"
click at [670, 570] on button "SUBMIT" at bounding box center [684, 572] width 129 height 30
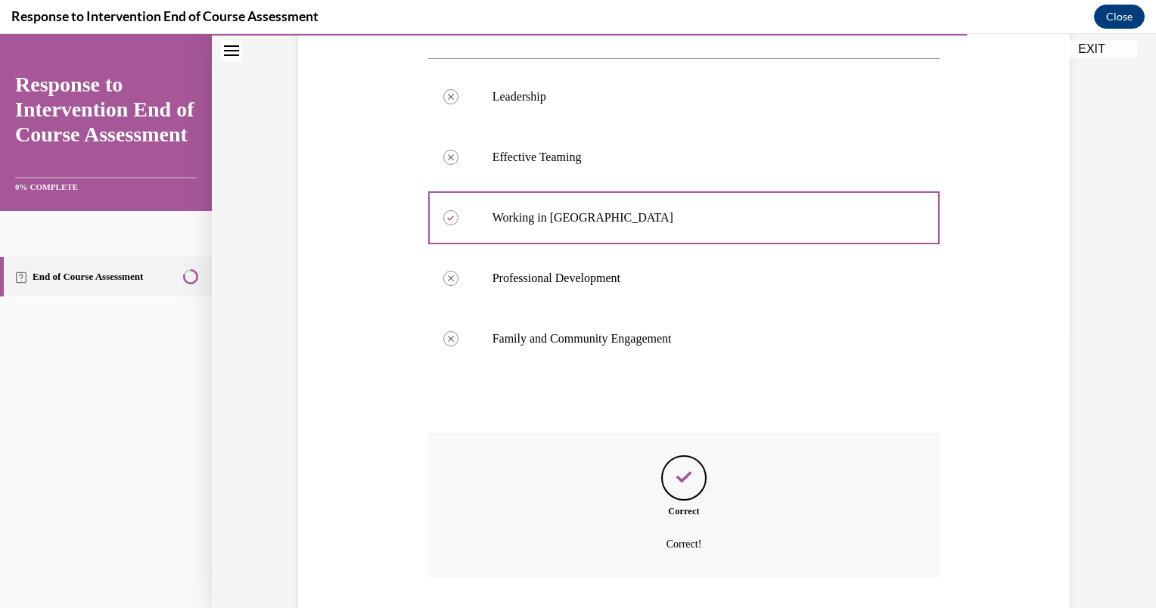
scroll to position [376, 0]
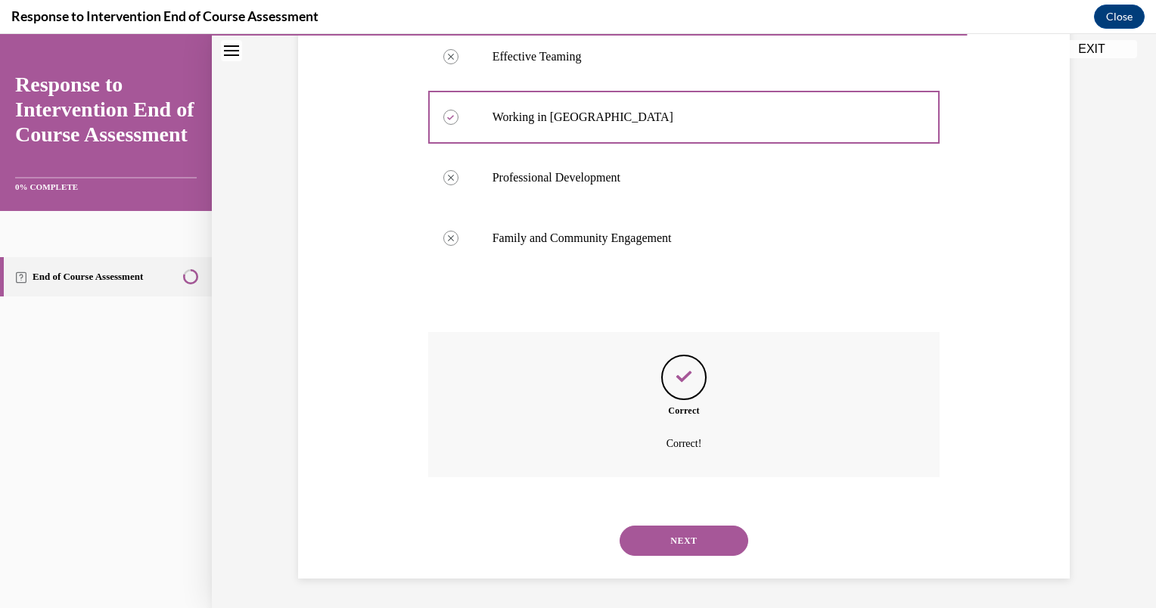
click at [713, 536] on button "NEXT" at bounding box center [684, 541] width 129 height 30
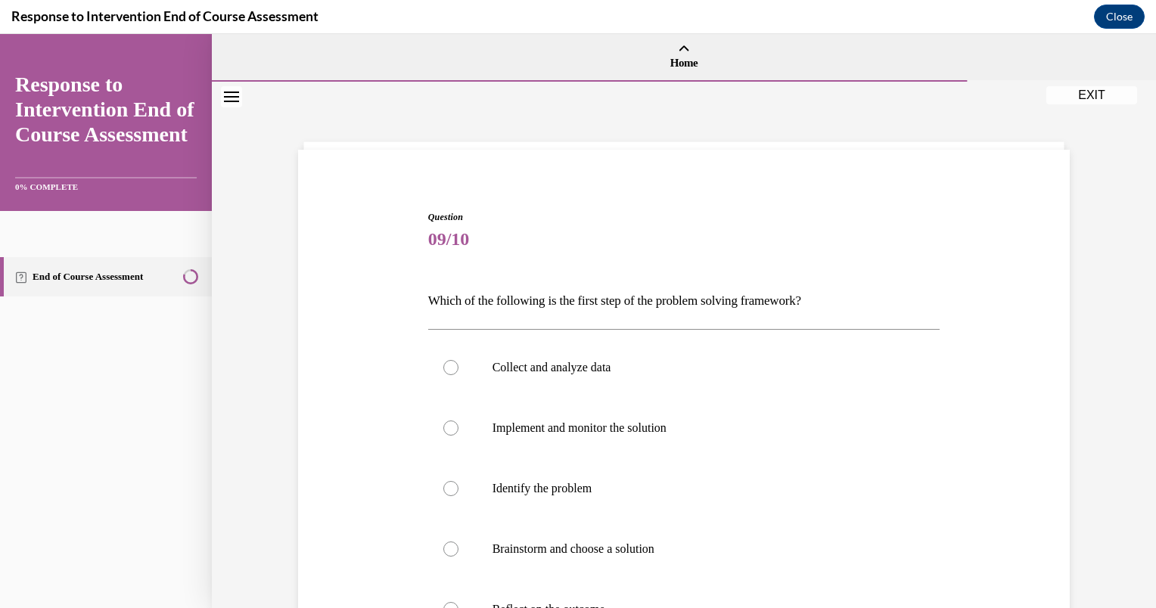
scroll to position [76, 0]
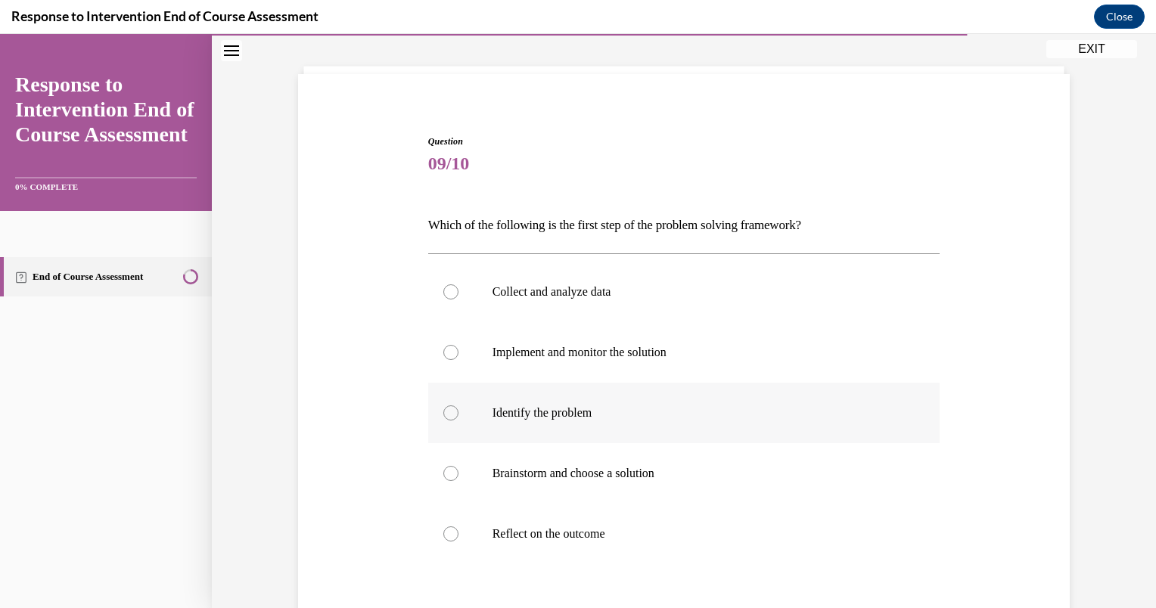
click at [584, 421] on label "Identify the problem" at bounding box center [684, 413] width 512 height 61
click at [458, 421] on input "Identify the problem" at bounding box center [450, 412] width 15 height 15
radio input "true"
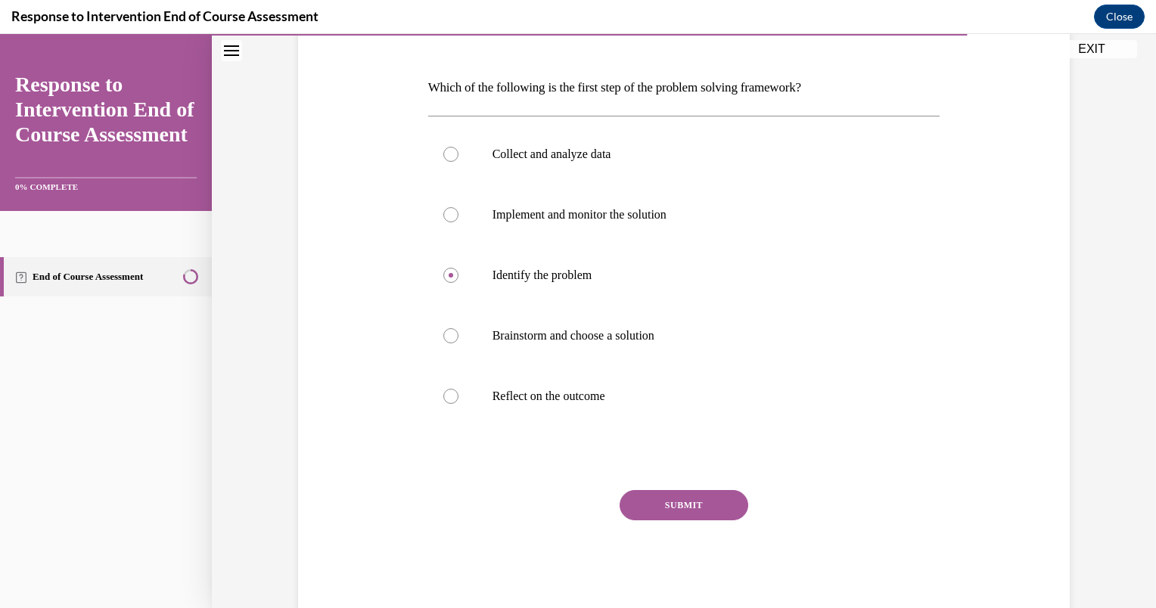
scroll to position [249, 0]
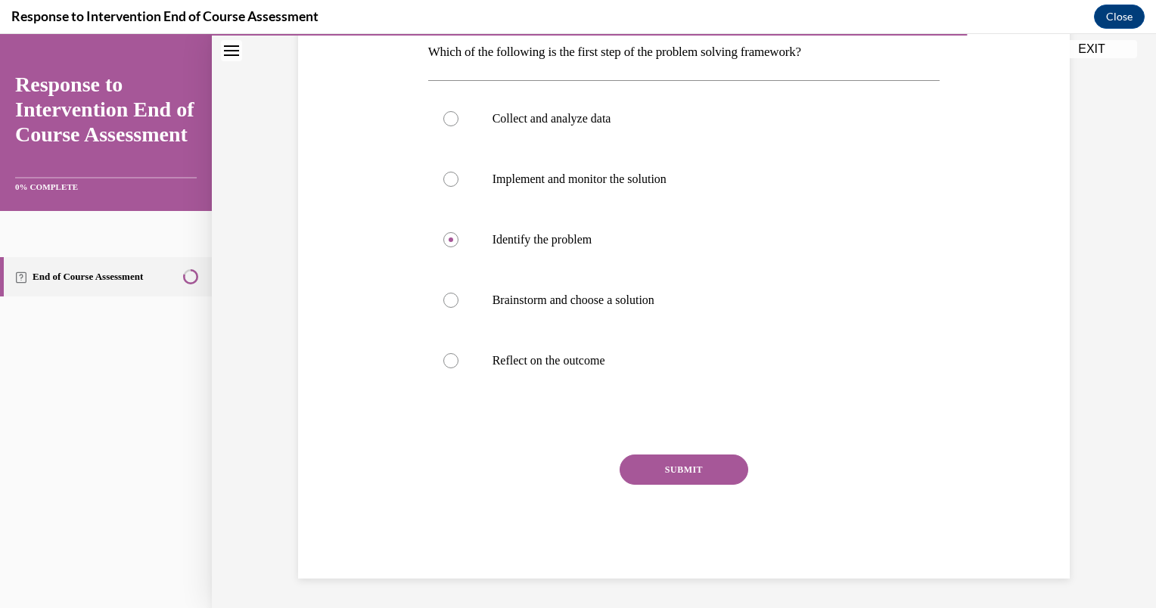
click at [696, 474] on button "SUBMIT" at bounding box center [684, 470] width 129 height 30
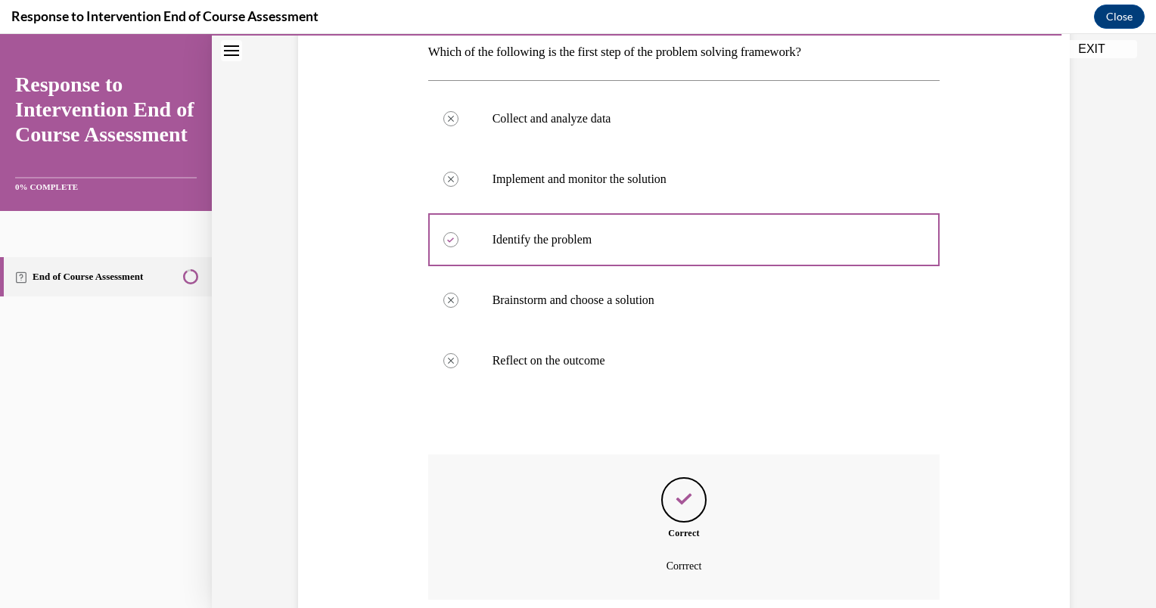
scroll to position [371, 0]
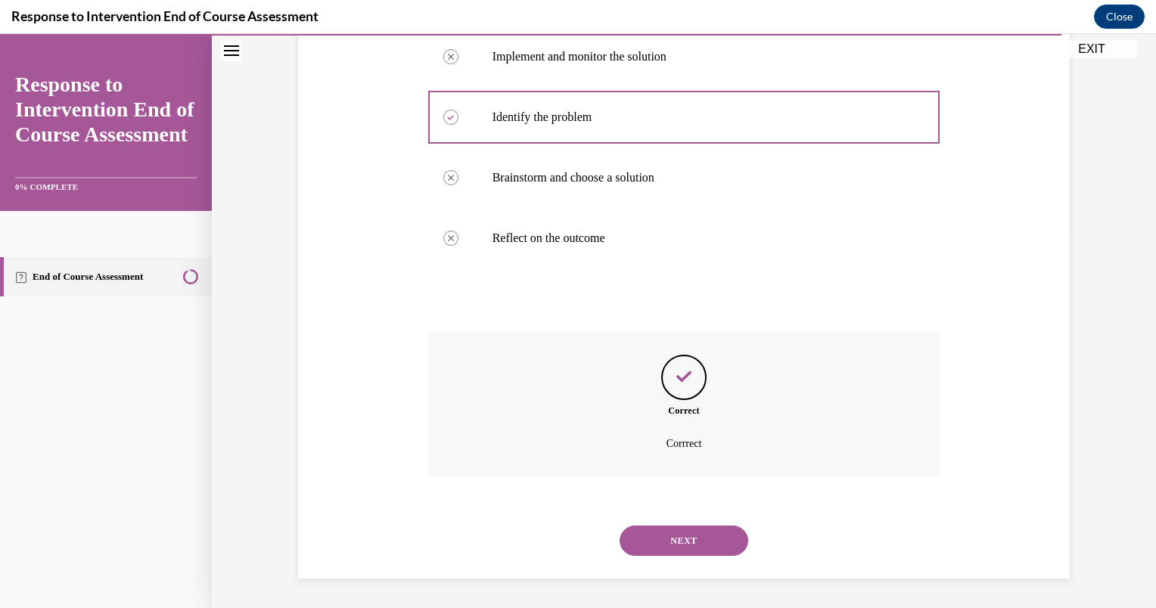
click at [682, 530] on button "NEXT" at bounding box center [684, 541] width 129 height 30
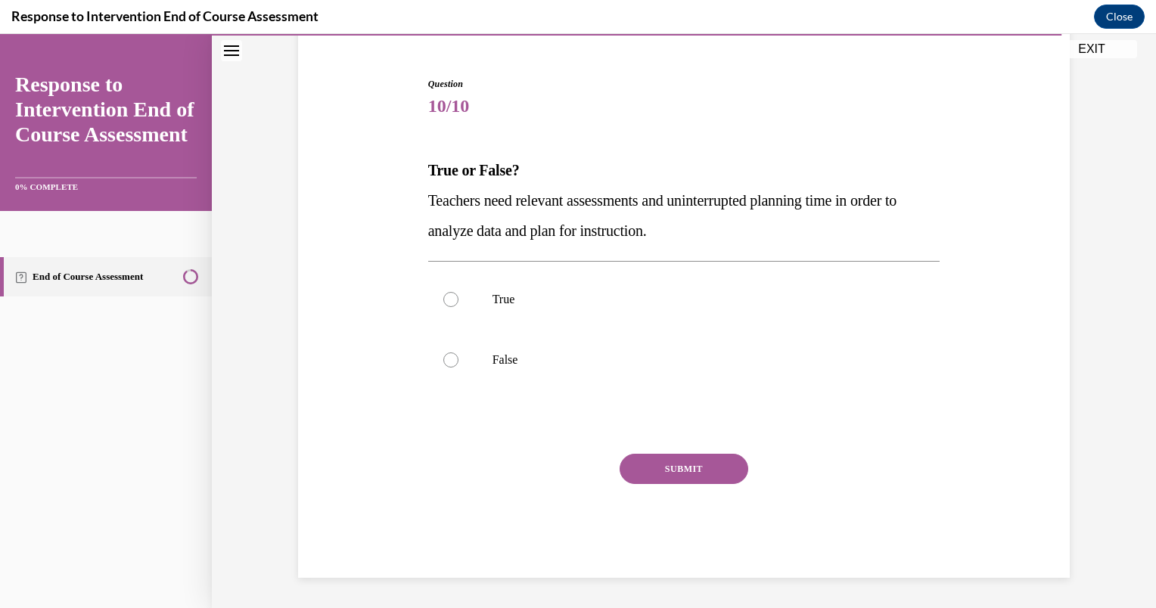
scroll to position [133, 0]
click at [931, 303] on label "True" at bounding box center [684, 299] width 512 height 61
click at [458, 303] on input "True" at bounding box center [450, 299] width 15 height 15
radio input "true"
click at [698, 469] on button "SUBMIT" at bounding box center [684, 469] width 129 height 30
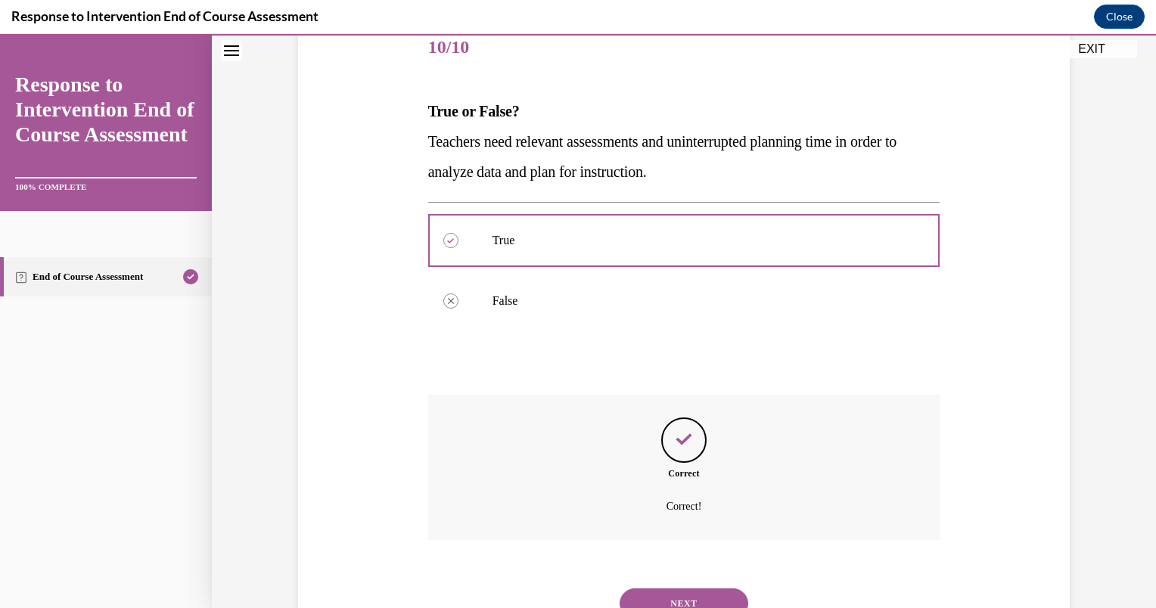
scroll to position [255, 0]
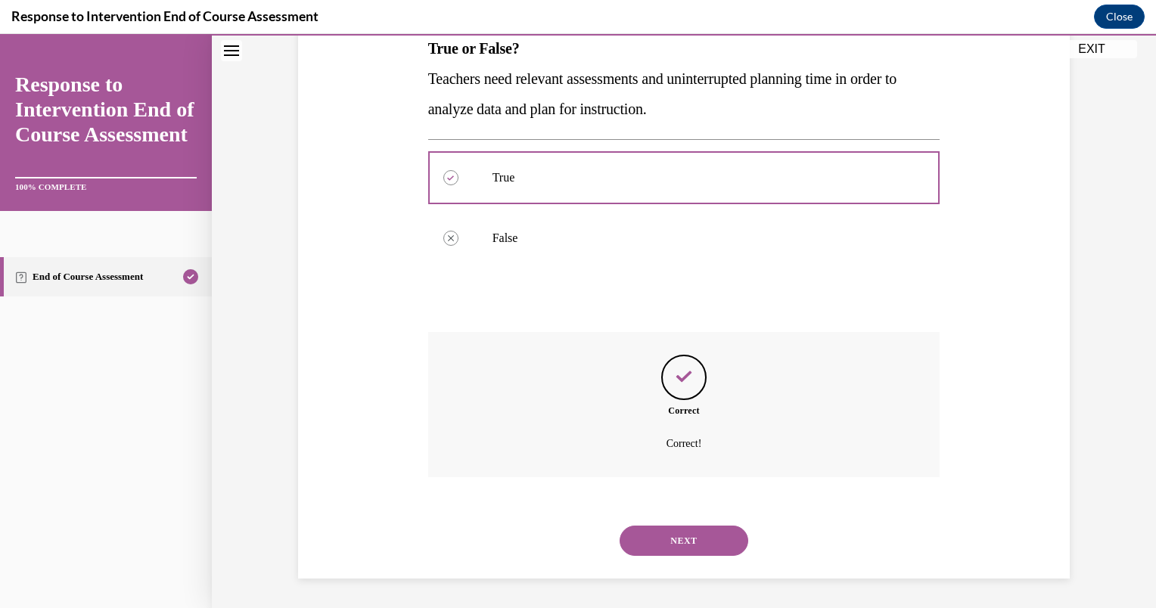
click at [702, 535] on button "NEXT" at bounding box center [684, 541] width 129 height 30
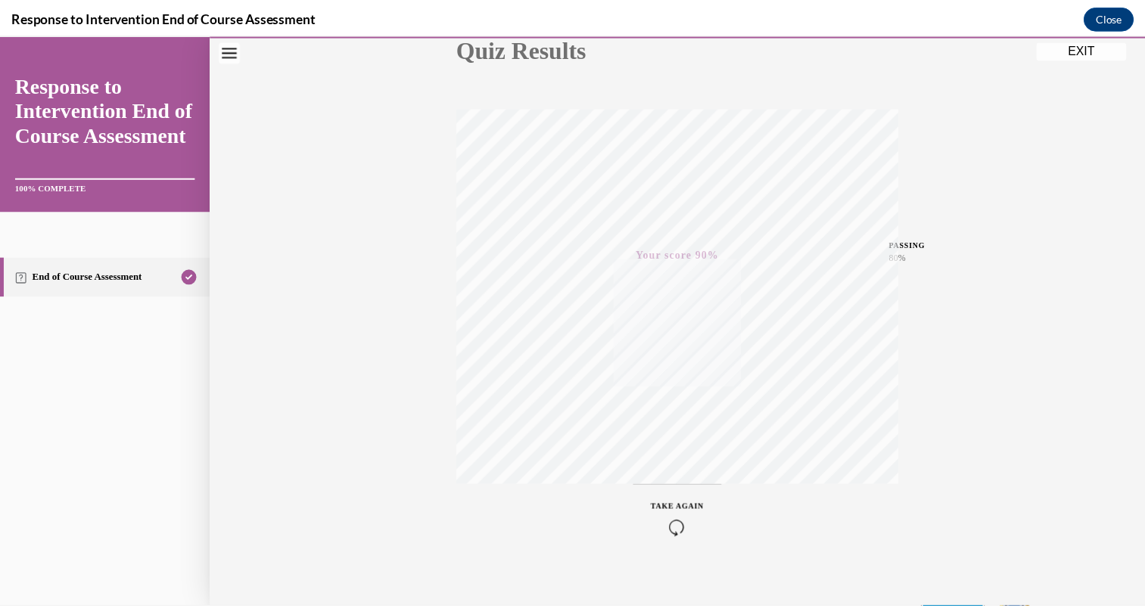
scroll to position [200, 0]
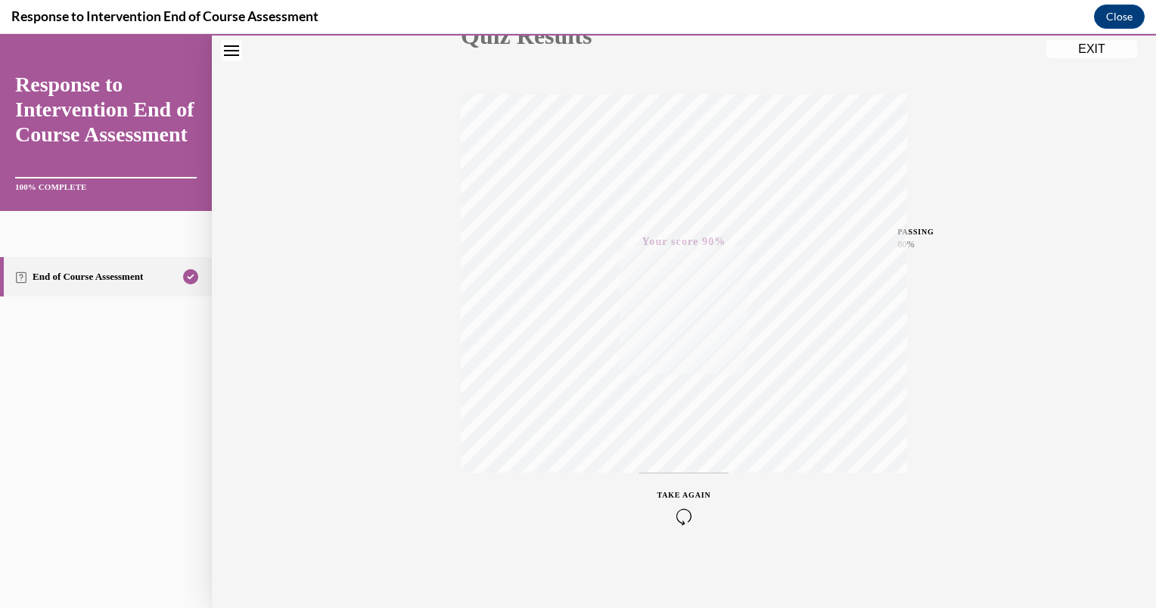
click at [1105, 48] on button "EXIT" at bounding box center [1091, 49] width 91 height 18
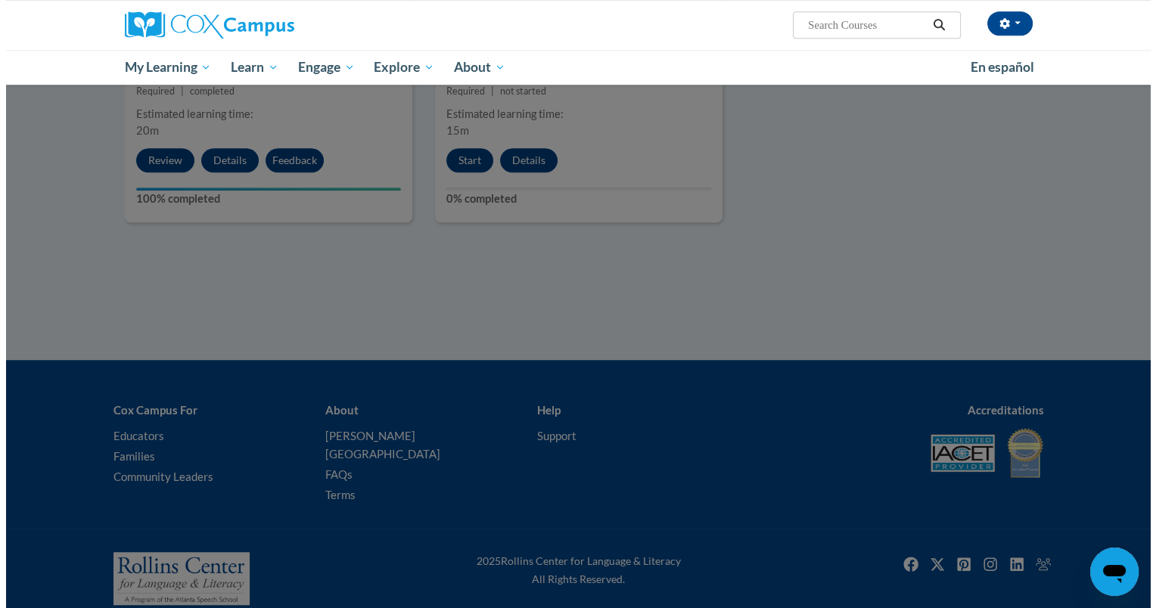
scroll to position [1005, 0]
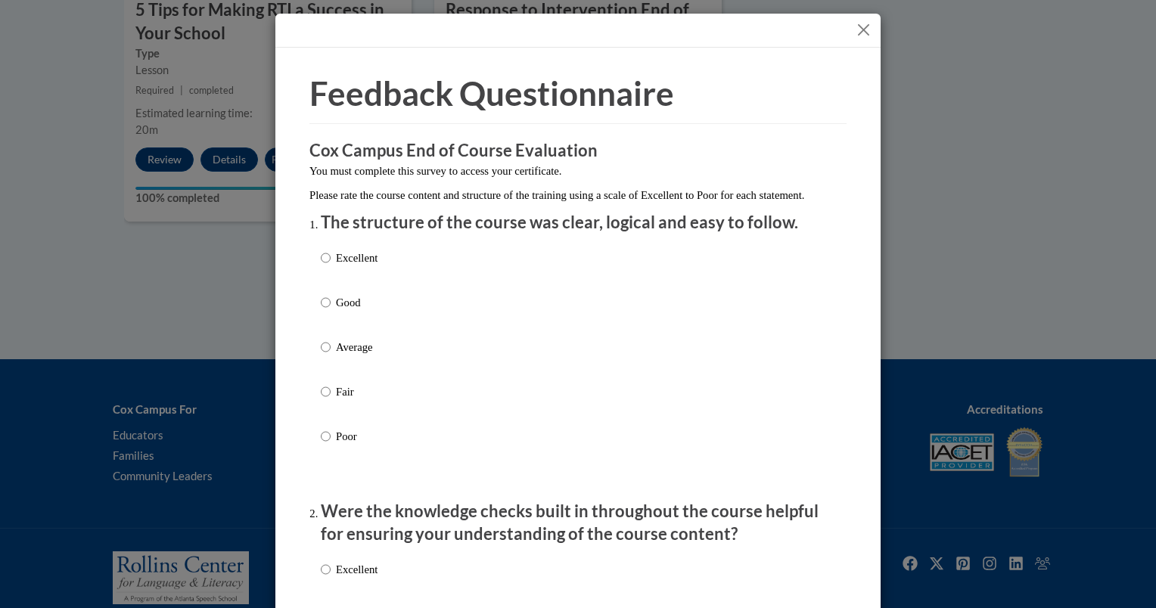
click at [362, 306] on div "Excellent Good Average Fair Poor" at bounding box center [349, 359] width 57 height 235
click at [355, 311] on p "Good" at bounding box center [357, 302] width 42 height 17
click at [331, 311] on input "Good" at bounding box center [326, 302] width 10 height 17
radio input "true"
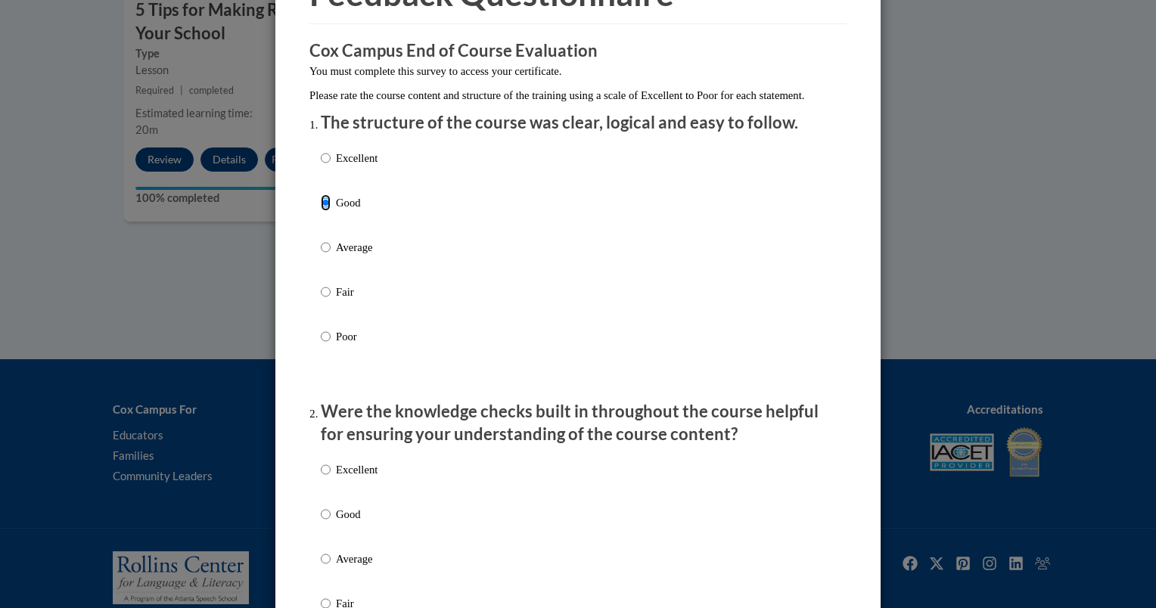
scroll to position [227, 0]
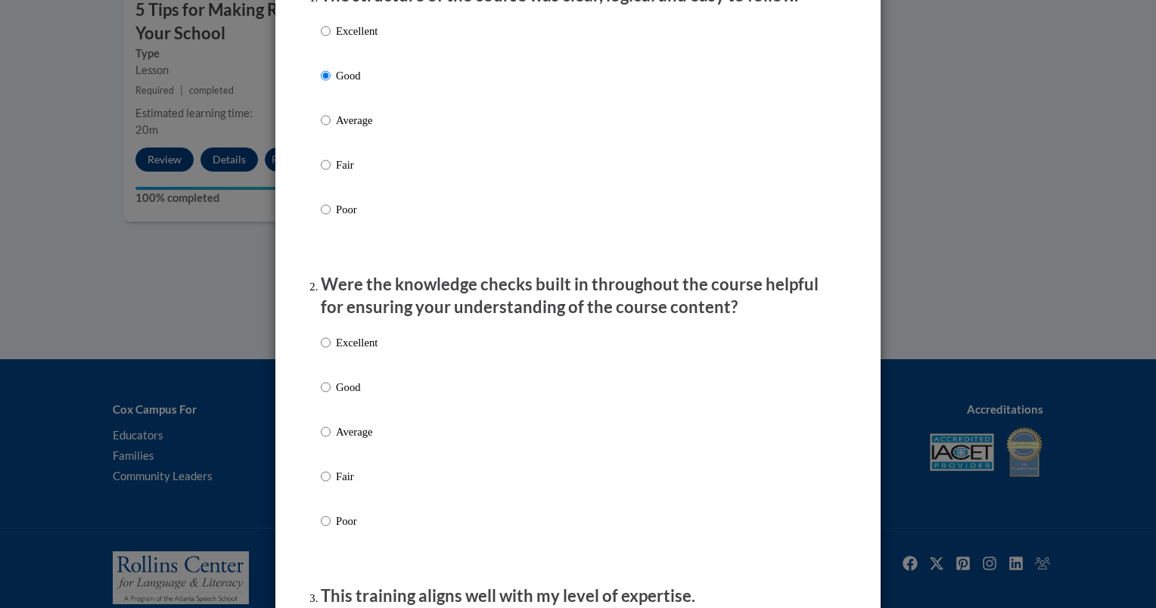
click at [354, 440] on p "Average" at bounding box center [357, 432] width 42 height 17
click at [331, 440] on input "Average" at bounding box center [326, 432] width 10 height 17
radio input "true"
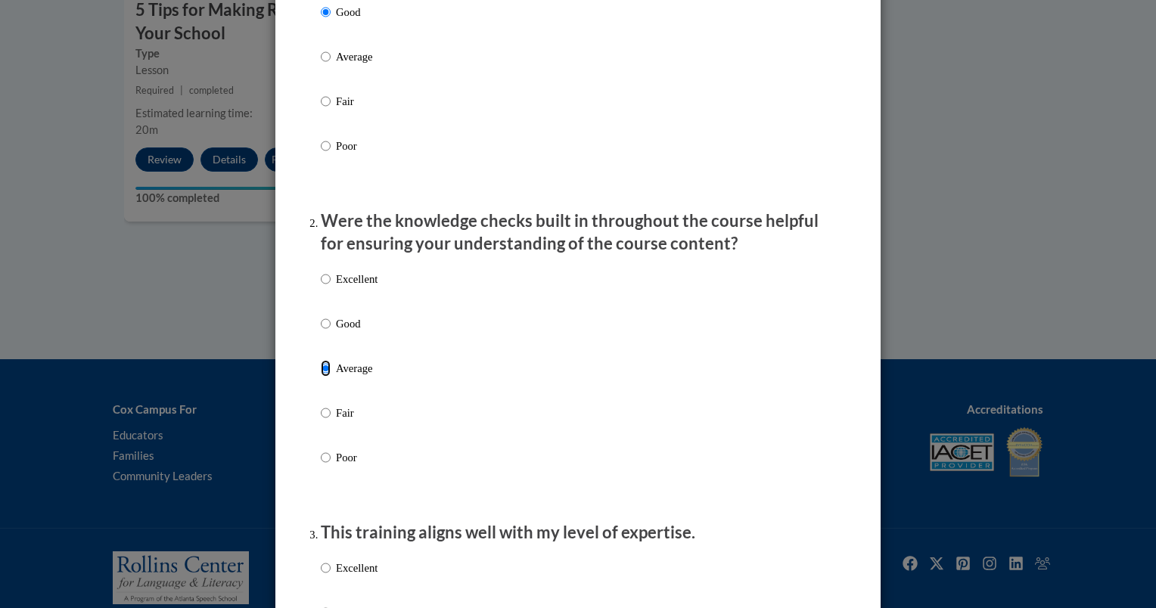
scroll to position [530, 0]
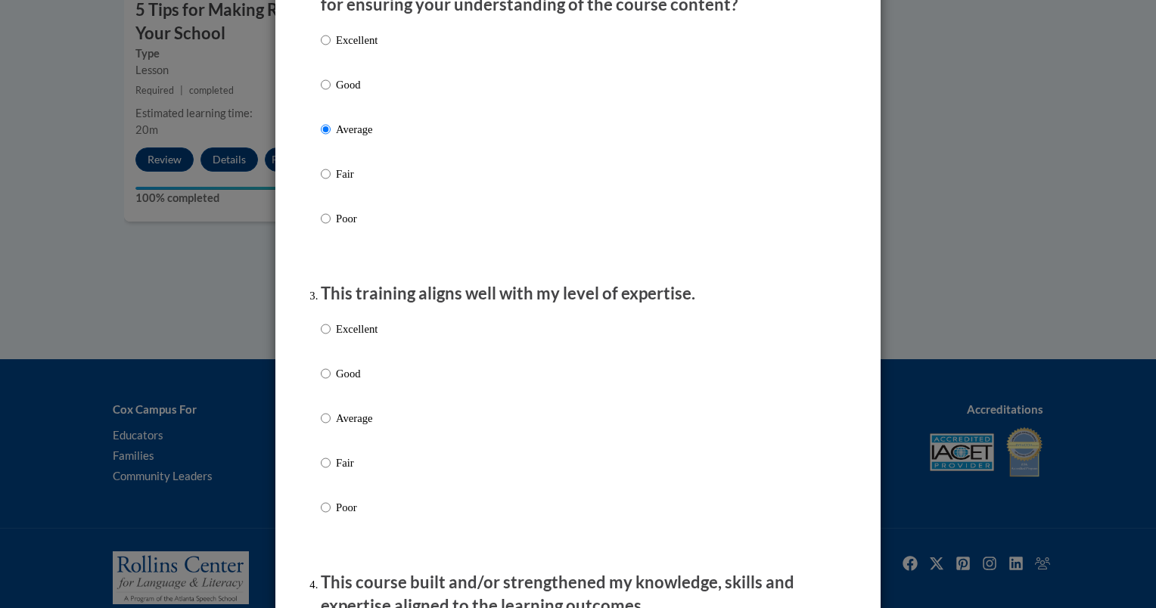
click at [356, 427] on p "Average" at bounding box center [357, 418] width 42 height 17
click at [331, 427] on input "Average" at bounding box center [326, 418] width 10 height 17
radio input "true"
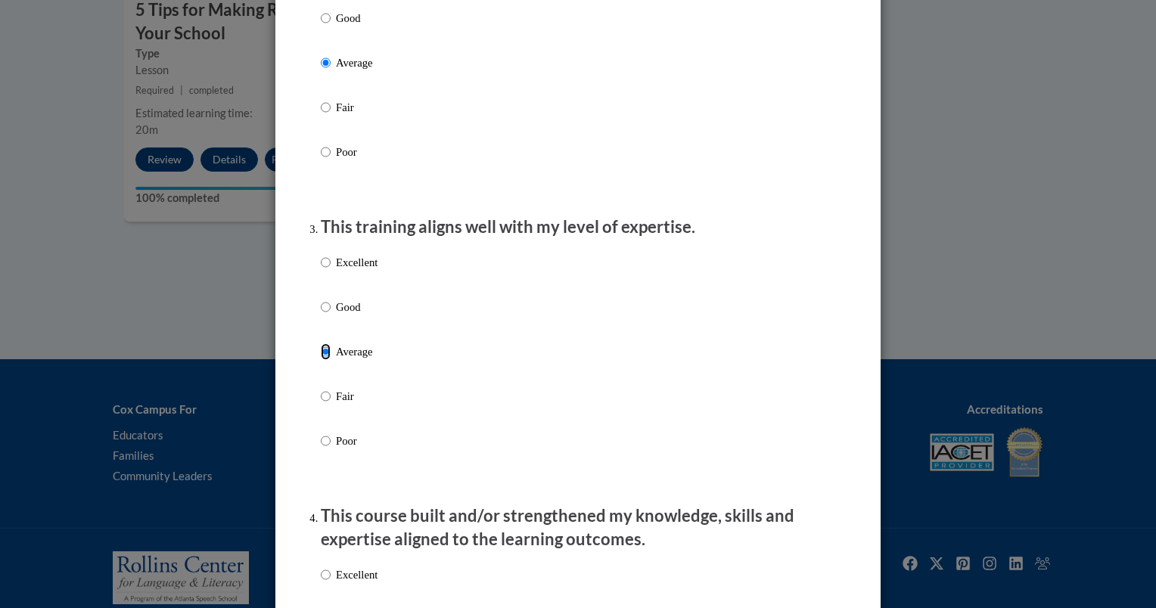
scroll to position [908, 0]
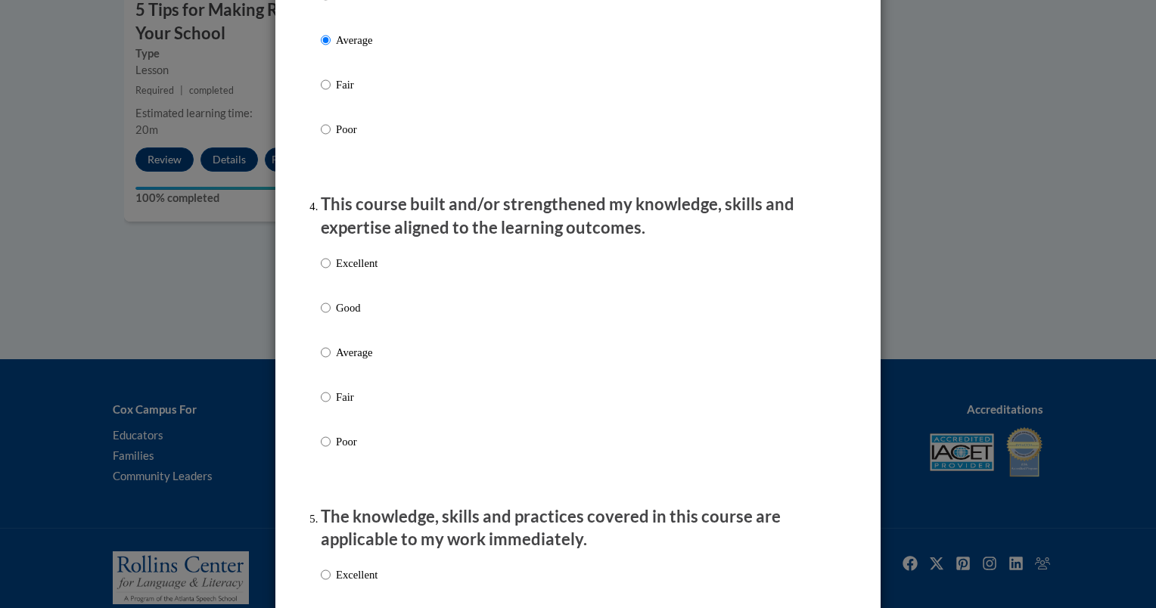
click at [396, 368] on div "Excellent Good Average Fair Poor" at bounding box center [578, 370] width 514 height 247
click at [366, 361] on p "Average" at bounding box center [357, 352] width 42 height 17
click at [331, 361] on input "Average" at bounding box center [326, 352] width 10 height 17
radio input "true"
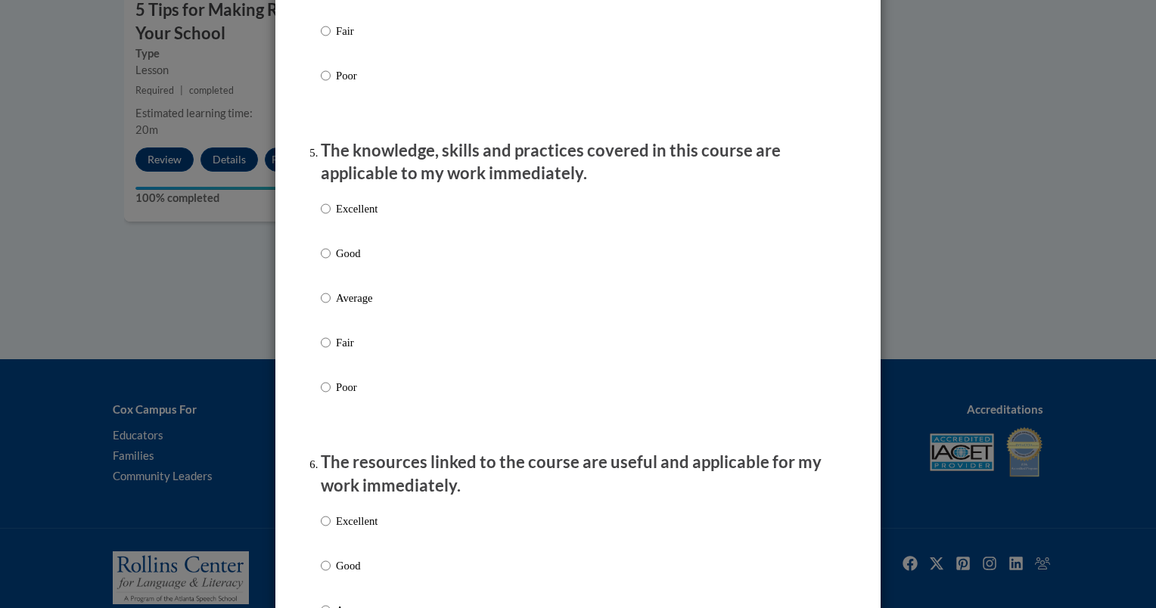
scroll to position [1286, 0]
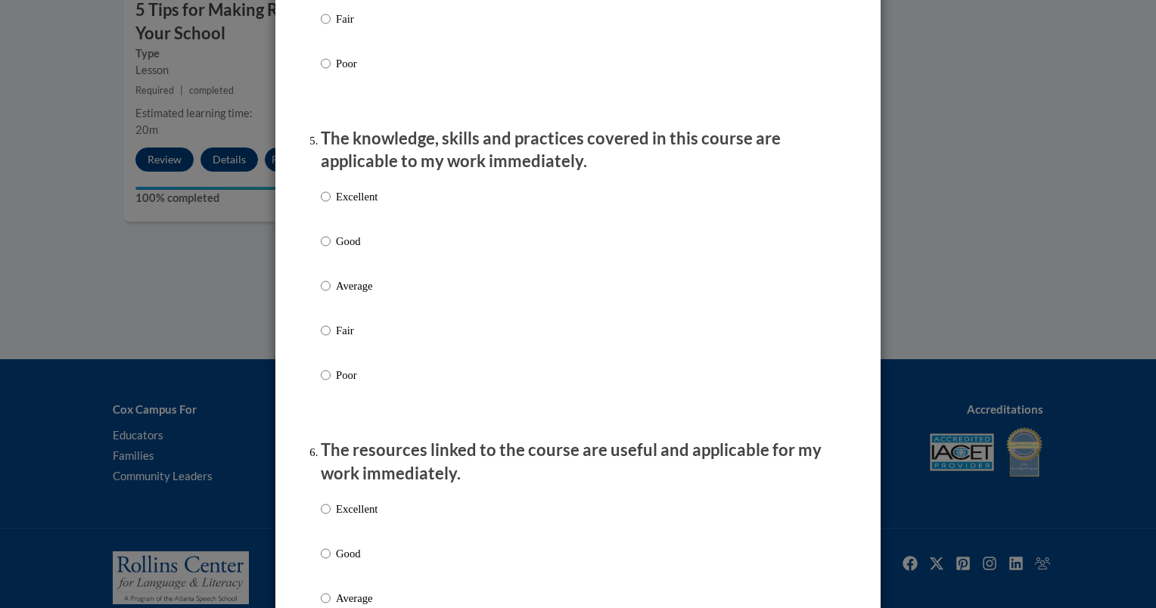
click at [348, 294] on p "Average" at bounding box center [357, 286] width 42 height 17
click at [331, 294] on input "Average" at bounding box center [326, 286] width 10 height 17
radio input "true"
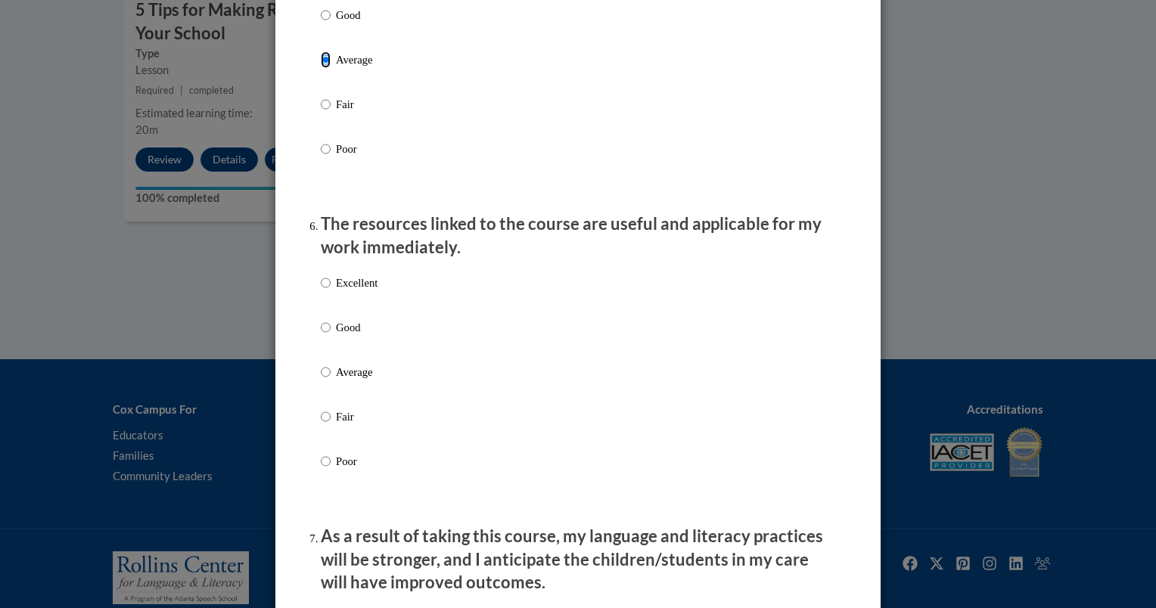
scroll to position [1513, 0]
click at [368, 398] on label "Average" at bounding box center [349, 383] width 57 height 41
click at [331, 380] on input "Average" at bounding box center [326, 371] width 10 height 17
radio input "true"
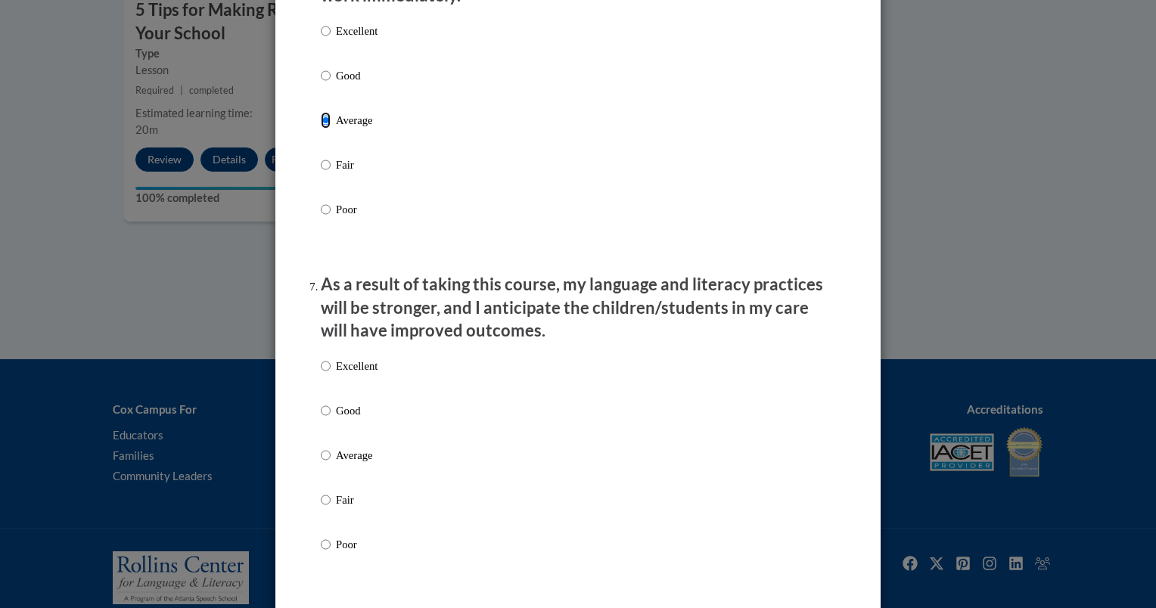
scroll to position [1816, 0]
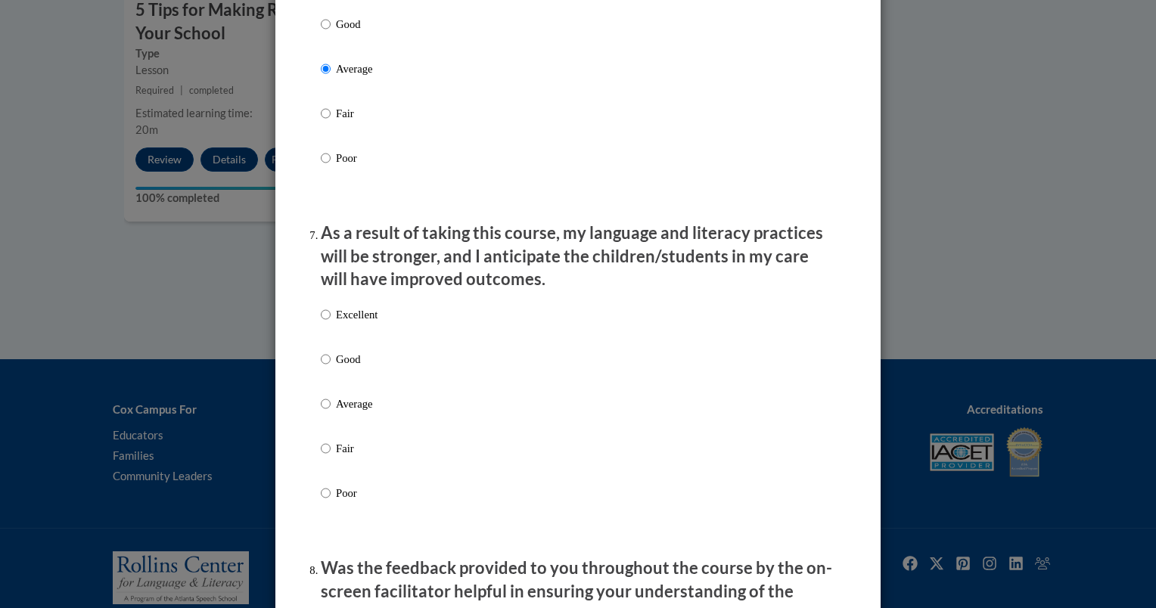
click at [362, 412] on p "Average" at bounding box center [357, 404] width 42 height 17
click at [331, 412] on input "Average" at bounding box center [326, 404] width 10 height 17
radio input "true"
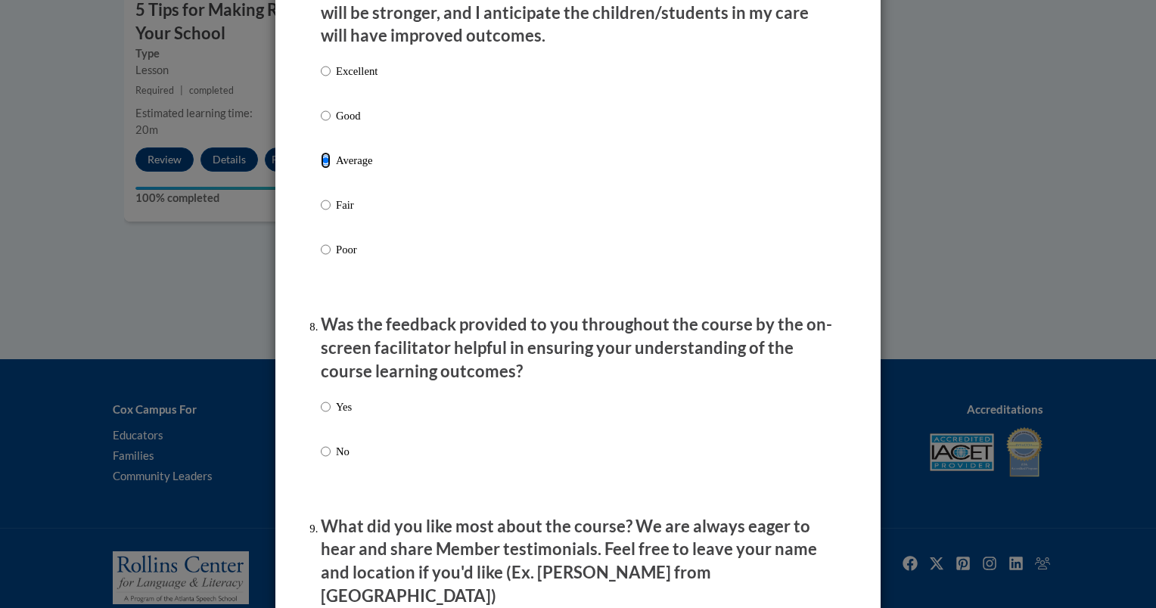
scroll to position [2118, 0]
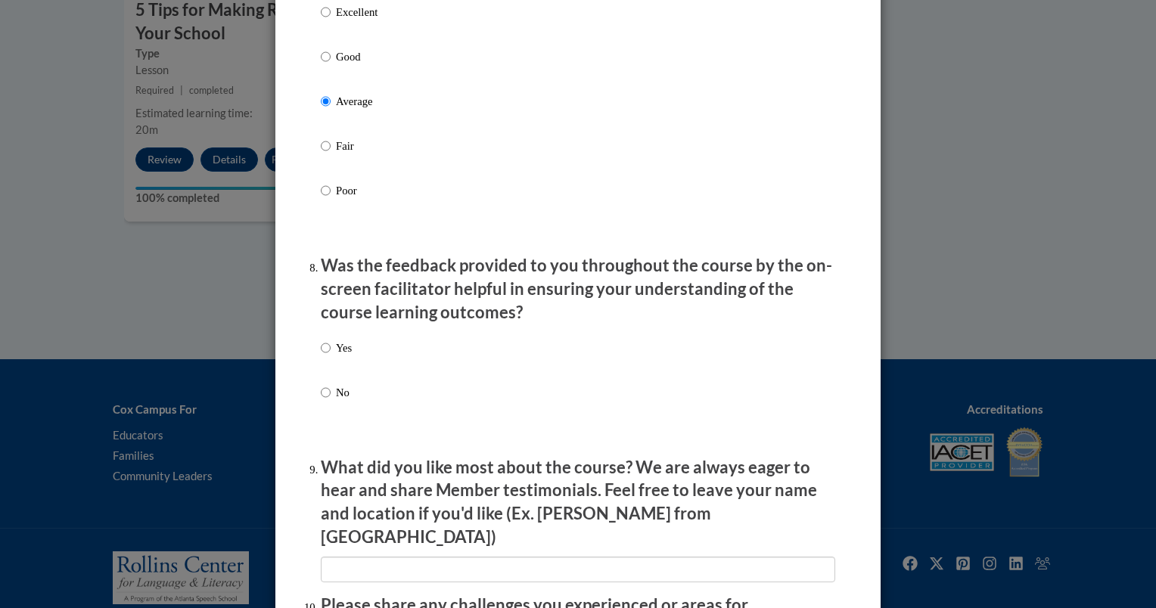
click at [365, 376] on div "Yes No" at bounding box center [578, 388] width 514 height 113
click at [321, 356] on input "Yes" at bounding box center [326, 348] width 10 height 17
radio input "true"
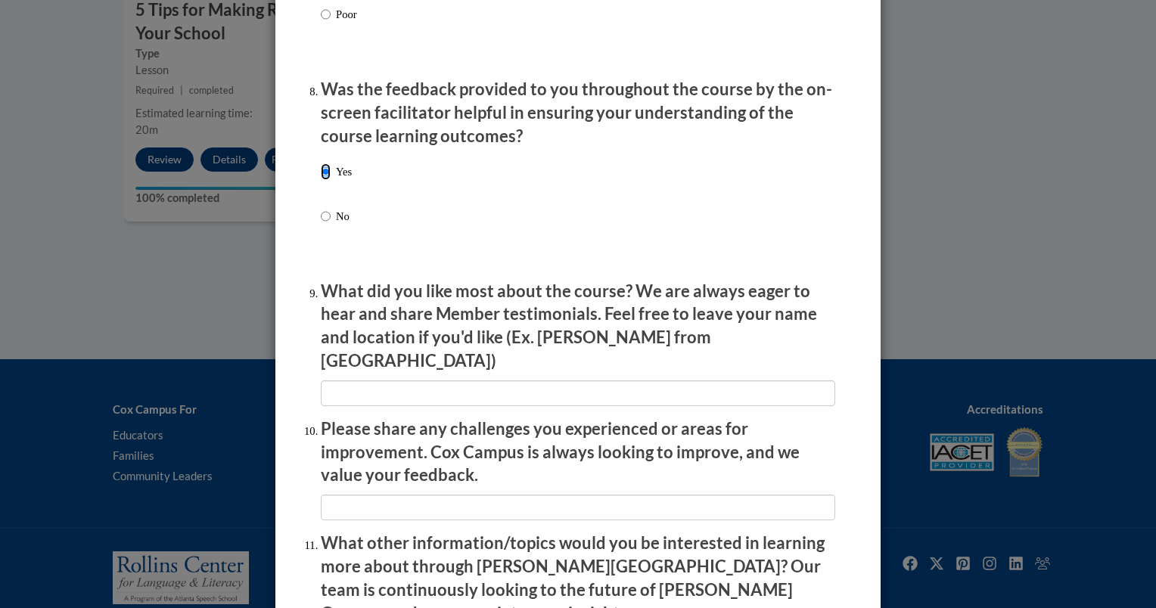
scroll to position [2421, 0]
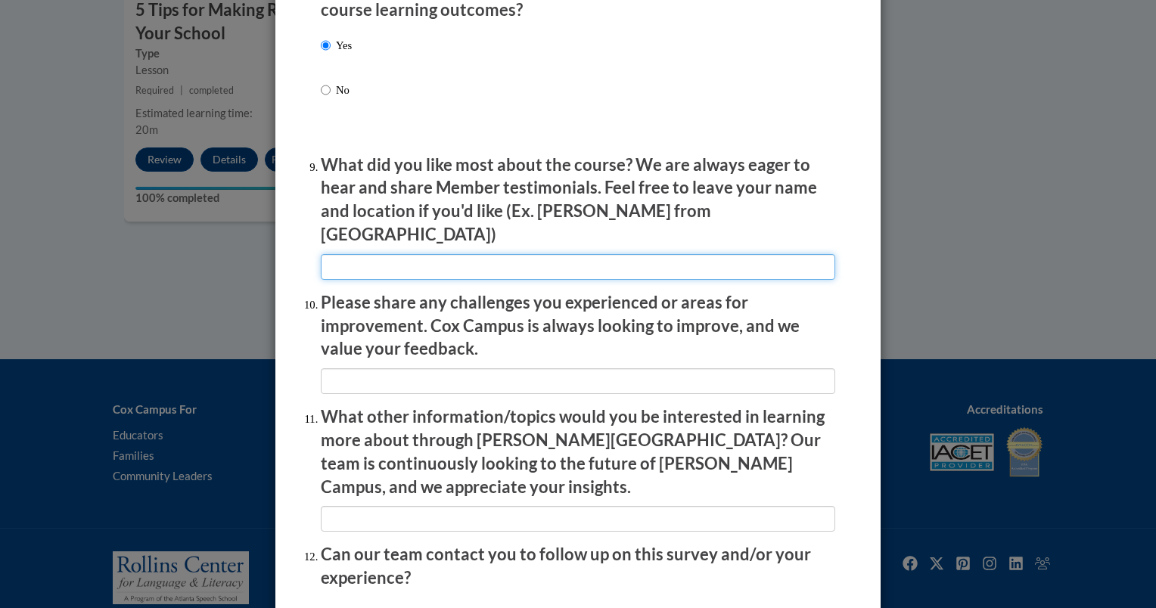
click at [707, 259] on input "textbox" at bounding box center [578, 267] width 514 height 26
type input "This course covered content that is already known and practiced in my school di…"
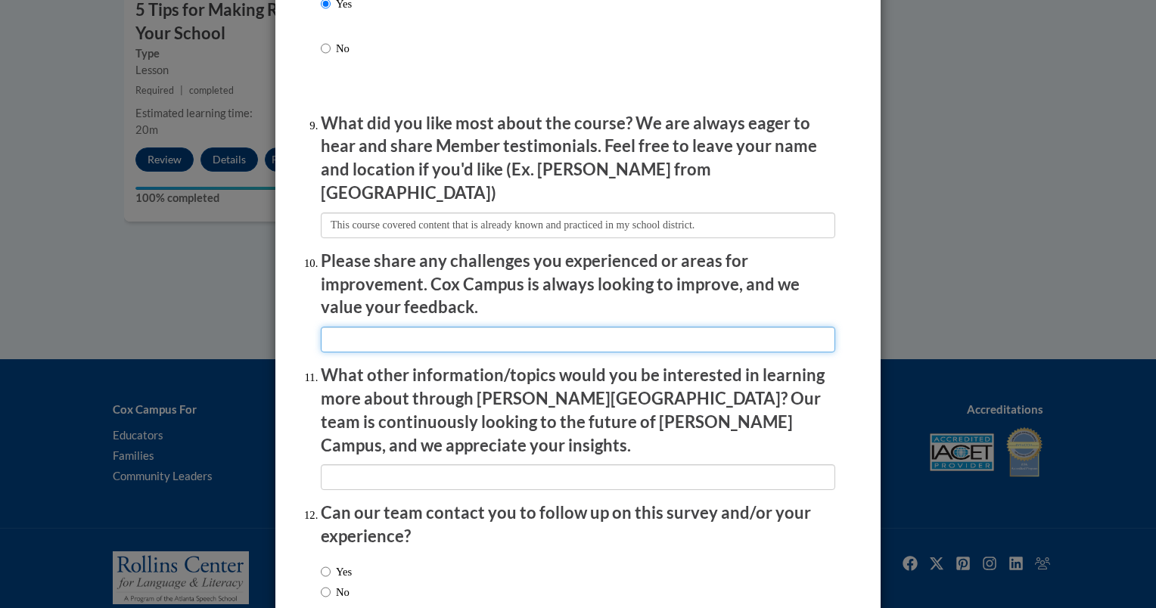
scroll to position [2497, 0]
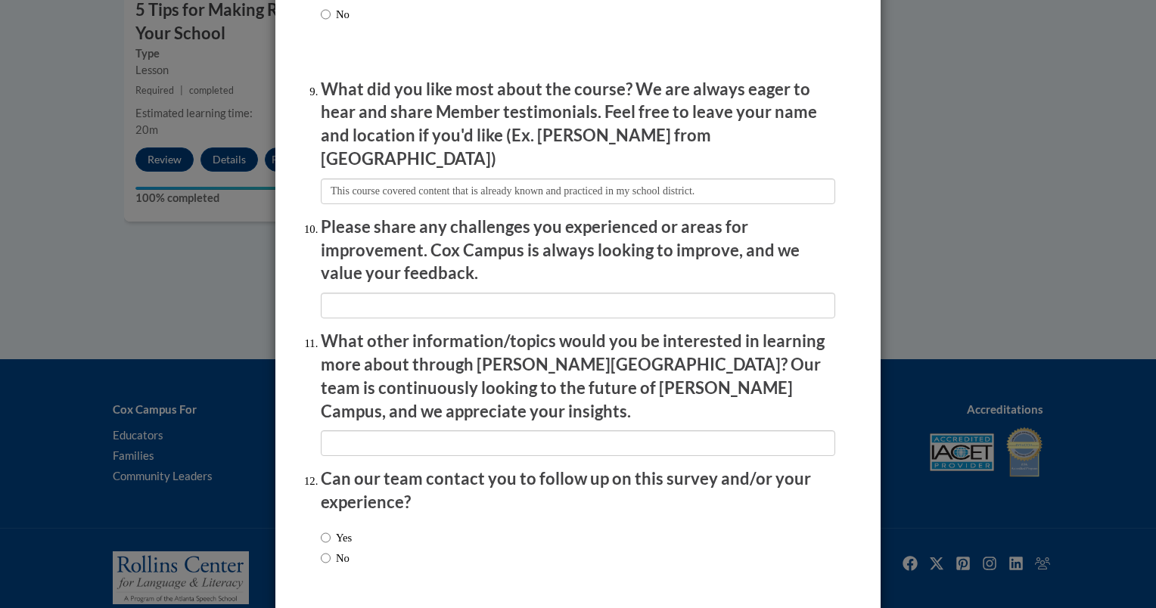
click at [449, 536] on div "Yes No" at bounding box center [578, 550] width 514 height 57
click at [322, 550] on input "No" at bounding box center [326, 558] width 10 height 17
radio input "true"
click at [560, 275] on p "Please share any challenges you experienced or areas for improvement. Cox Campu…" at bounding box center [578, 251] width 514 height 70
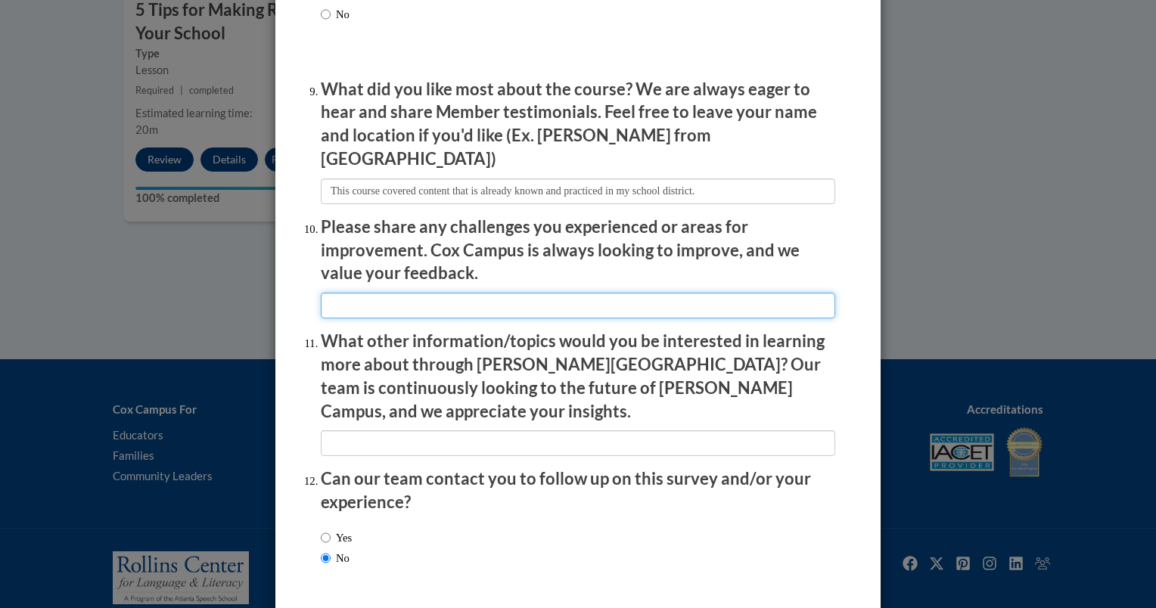
click at [561, 303] on input "textbox" at bounding box center [578, 306] width 514 height 26
type input "None at this time."
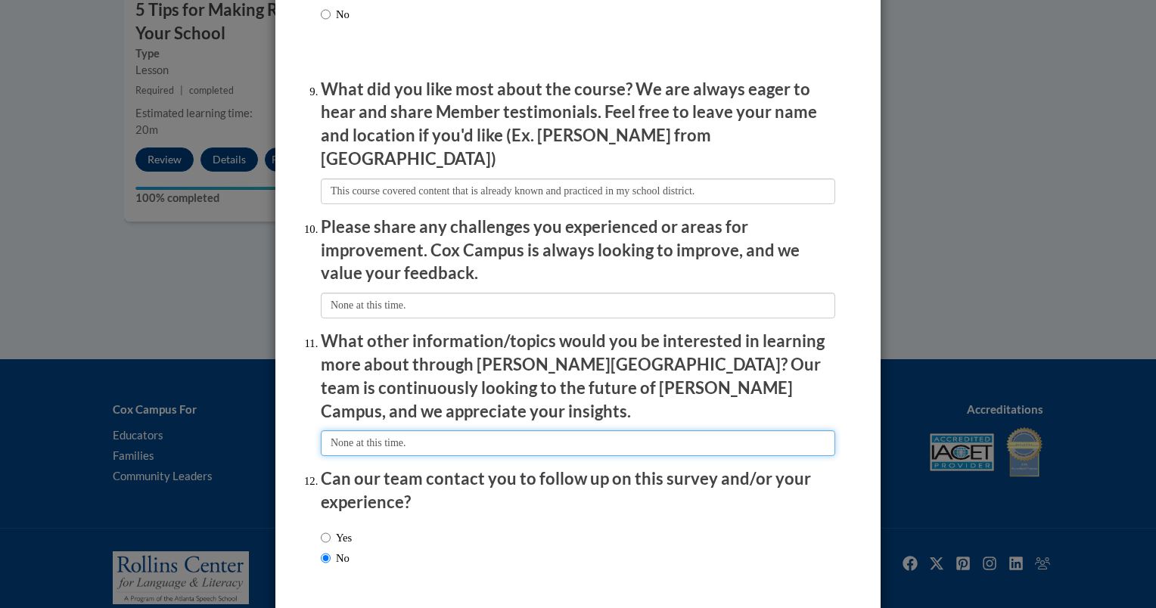
type input "None at this time."
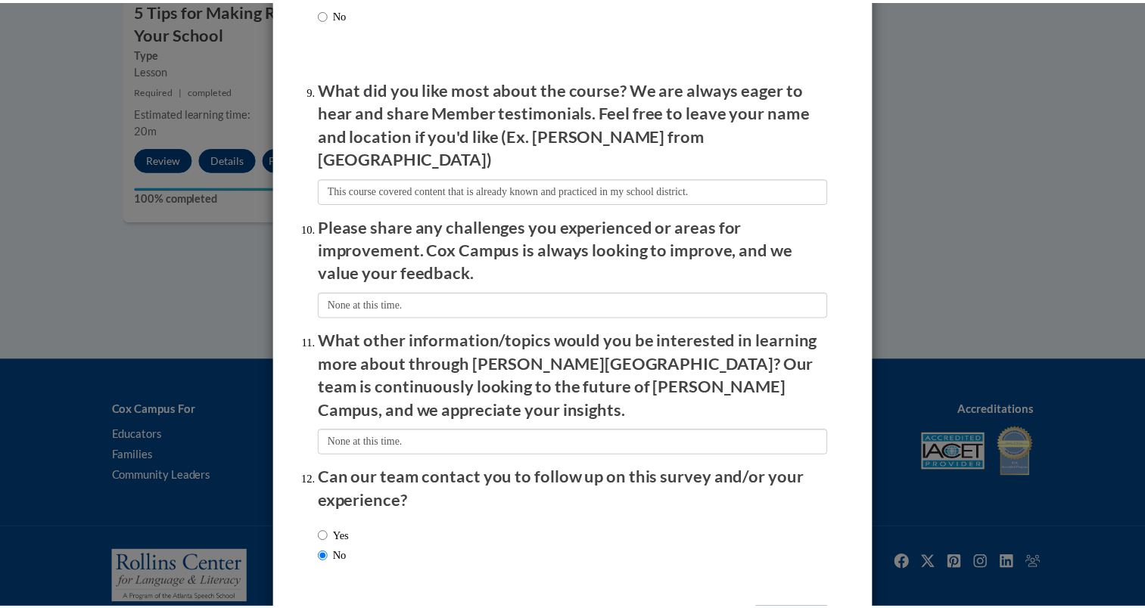
scroll to position [0, 0]
